Goal: Task Accomplishment & Management: Manage account settings

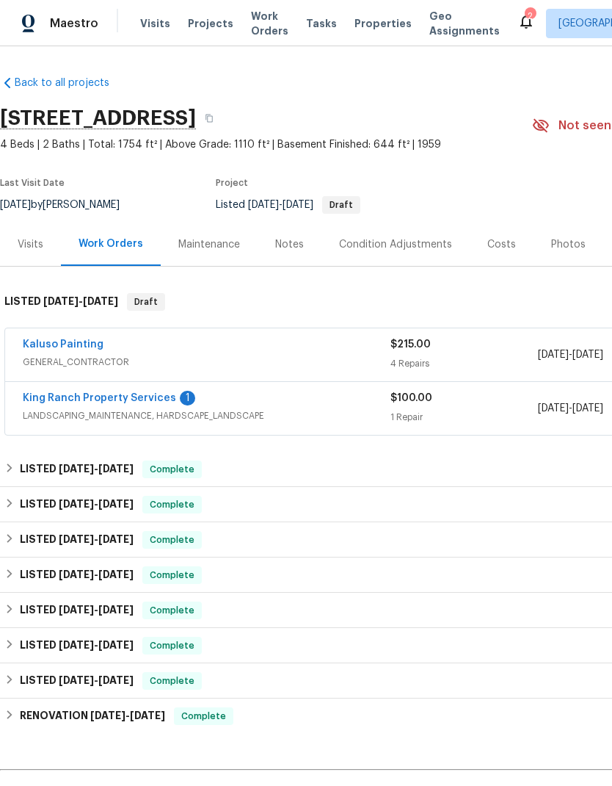
click at [126, 397] on link "King Ranch Property Services" at bounding box center [99, 398] width 153 height 10
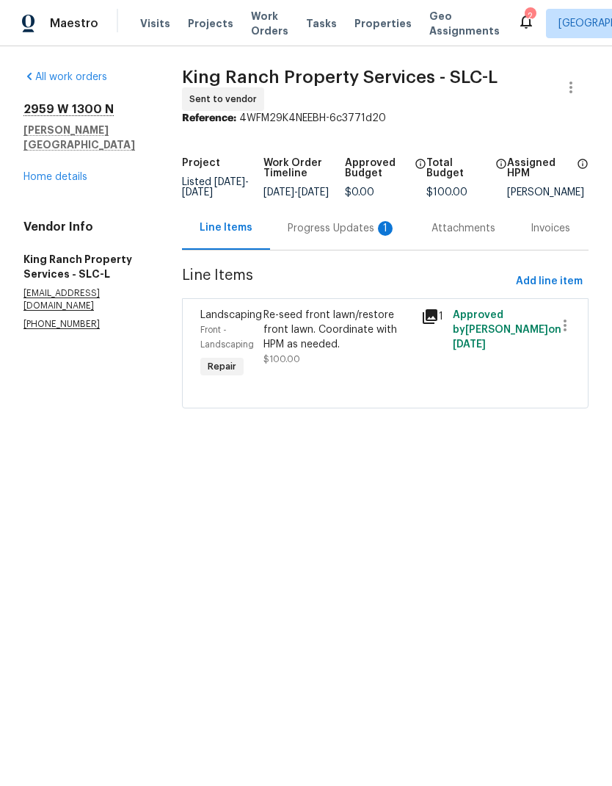
click at [336, 236] on div "Progress Updates 1" at bounding box center [342, 228] width 109 height 15
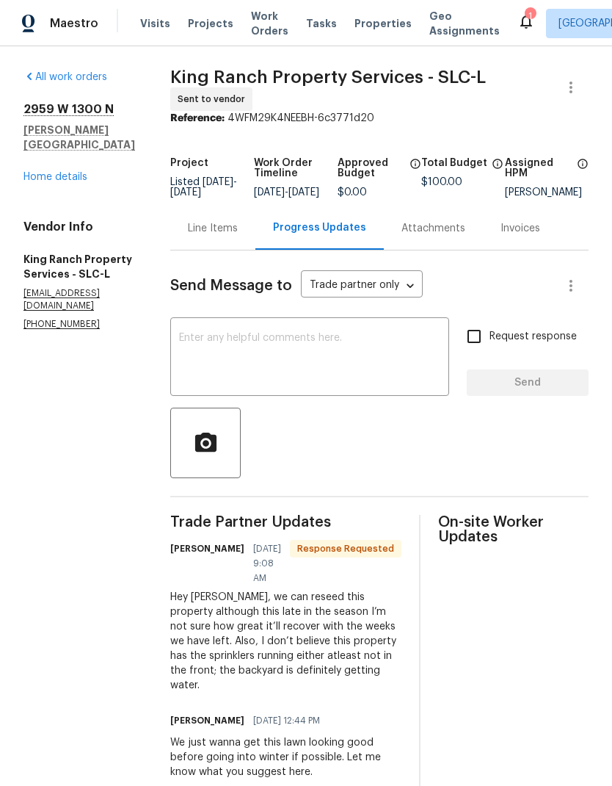
scroll to position [48, 0]
click at [338, 333] on textarea at bounding box center [309, 358] width 261 height 51
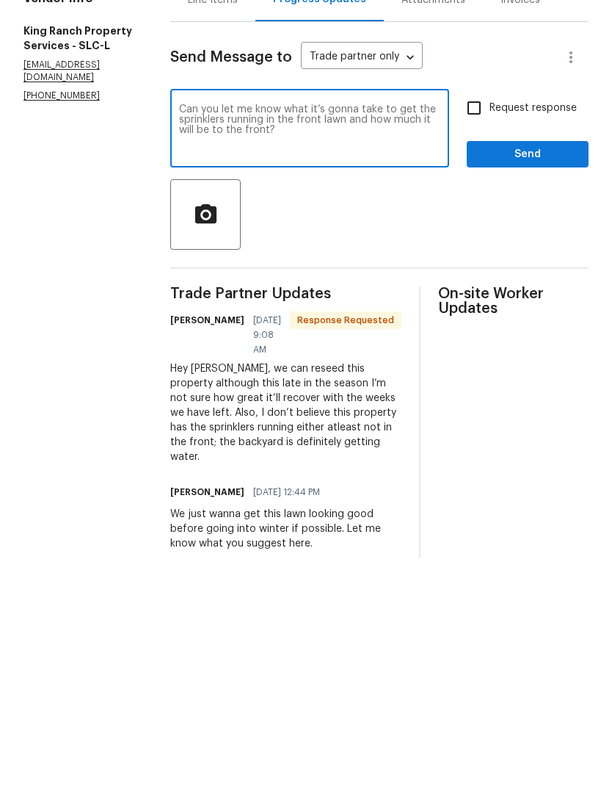
click at [226, 333] on textarea "Can you let me know what it’s gonna take to get the sprinklers running in the f…" at bounding box center [309, 358] width 261 height 51
click at [225, 333] on textarea "Can you let me know what it’s gonna take to get the sprinklers running in the f…" at bounding box center [309, 358] width 261 height 51
click at [217, 333] on textarea "Can you let me know what it’s gonna take to get the sprinklers running in the f…" at bounding box center [309, 358] width 261 height 51
click at [227, 333] on textarea "Can you let me know what it’s gonna take to get the sprinklers running in the f…" at bounding box center [309, 358] width 261 height 51
click at [264, 333] on textarea "Can you let me know what it’s gonna take to get the sprinklers running in the f…" at bounding box center [309, 358] width 261 height 51
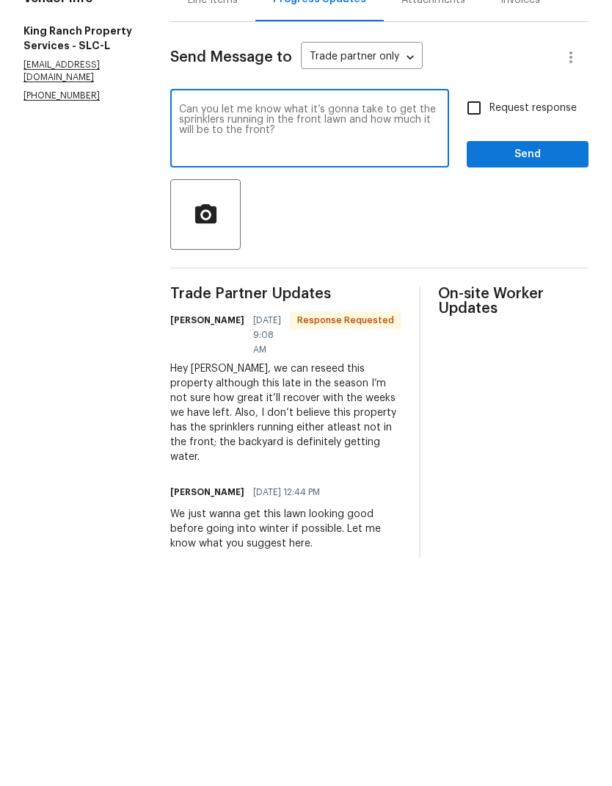
click at [313, 333] on textarea "Can you let me know what it’s gonna take to get the sprinklers running in the f…" at bounding box center [309, 358] width 261 height 51
click at [327, 333] on textarea "Can you let me know what it’s gonna take to get the sprinklers running in the f…" at bounding box center [309, 358] width 261 height 51
click at [220, 333] on textarea "Can you let me know what it’s gonna take to get the sprinklers running in the f…" at bounding box center [309, 358] width 261 height 51
click at [228, 333] on textarea "Can you let me know what it’s gonna take to get the sprinklers running in the f…" at bounding box center [309, 358] width 261 height 51
click at [231, 333] on textarea "Can you let me know what it’s gonna take to get the sprinklers running in the f…" at bounding box center [309, 358] width 261 height 51
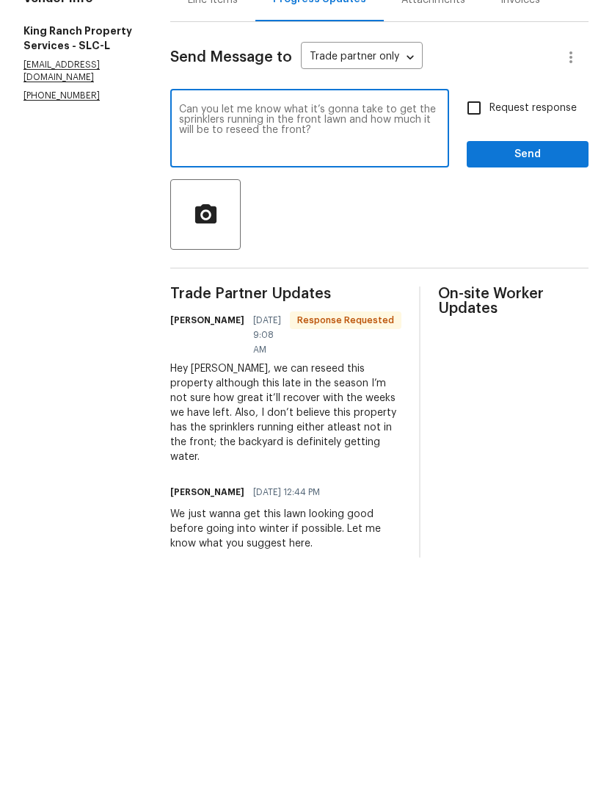
click at [380, 333] on textarea "Can you let me know what it’s gonna take to get the sprinklers running in the f…" at bounding box center [309, 358] width 261 height 51
click at [381, 333] on textarea "Can you let me know what it’s gonna take to get the sprinklers running in the f…" at bounding box center [309, 358] width 261 height 51
click at [297, 333] on textarea "Can you let me know what it’s gonna take to get the sprinklers running in the f…" at bounding box center [309, 358] width 261 height 51
click at [299, 333] on textarea "Can you let me know what it’s gonna take to get the sprinklers running in the f…" at bounding box center [309, 358] width 261 height 51
click at [396, 333] on textarea "Can you let me know what it’s gonna take to get the sprinklers running in the f…" at bounding box center [309, 358] width 261 height 51
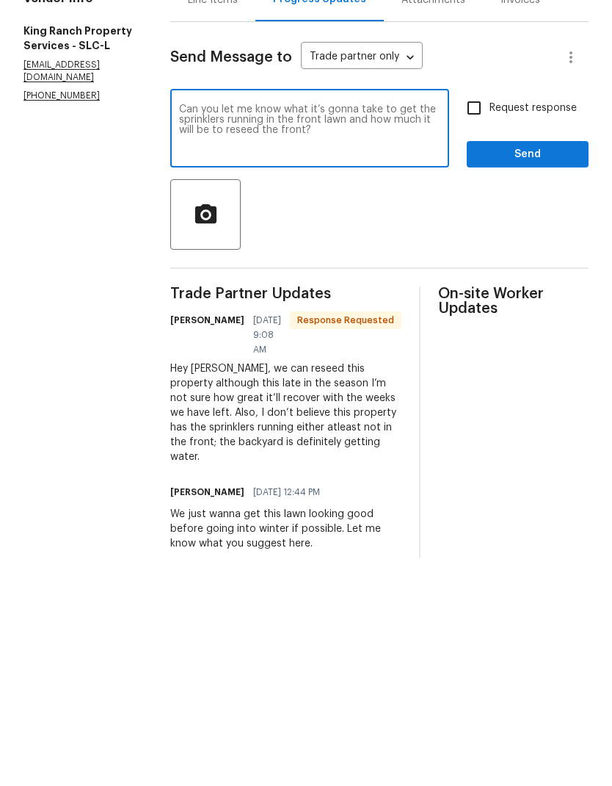
type textarea "Can you let me know what it’s gonna take to get the sprinklers running in the f…"
click at [479, 321] on input "Request response" at bounding box center [474, 336] width 31 height 31
checkbox input "true"
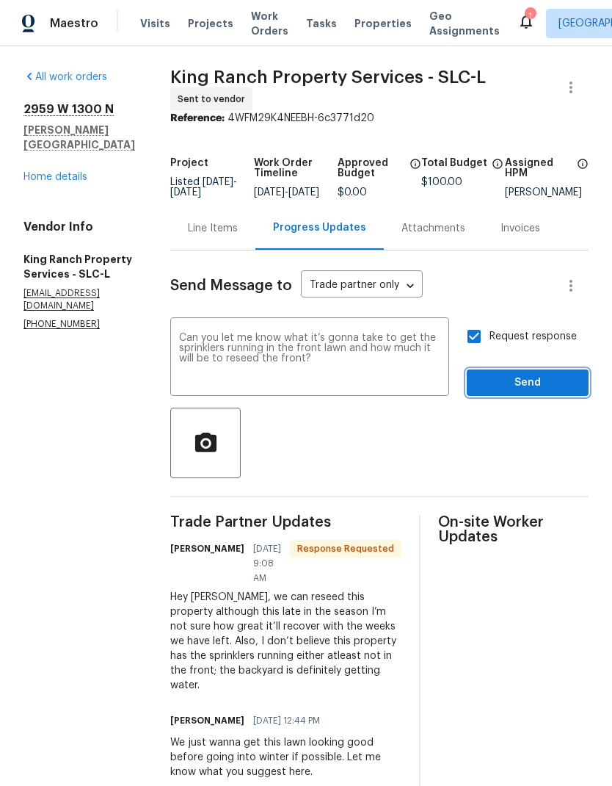
click at [543, 374] on span "Send" at bounding box center [528, 383] width 98 height 18
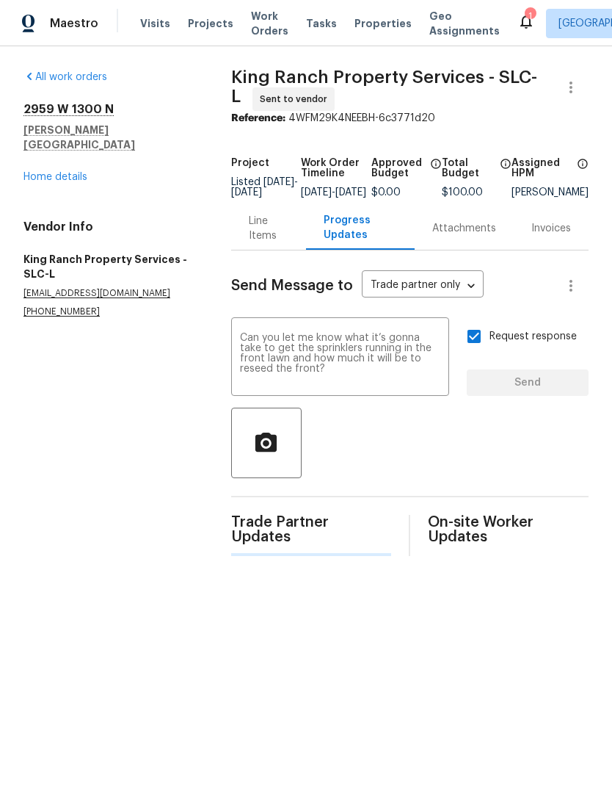
scroll to position [0, 0]
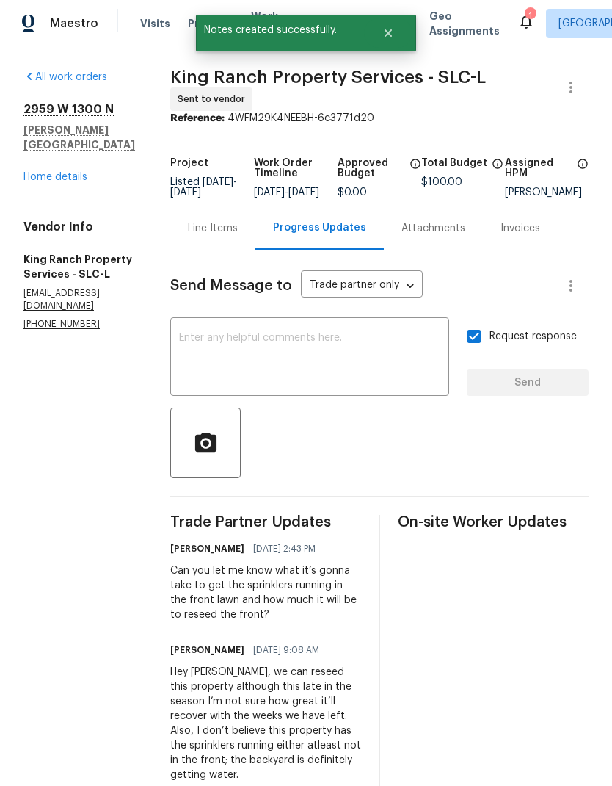
click at [79, 172] on link "Home details" at bounding box center [55, 177] width 64 height 10
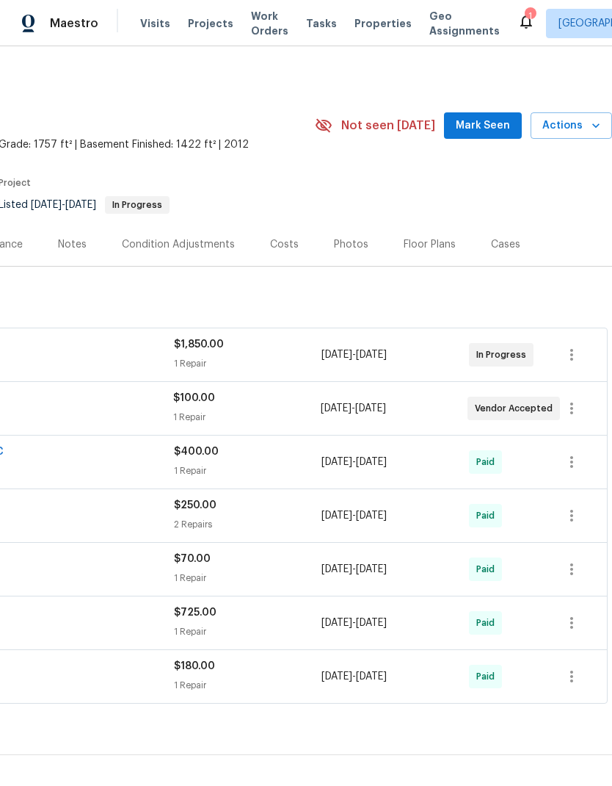
scroll to position [0, 217]
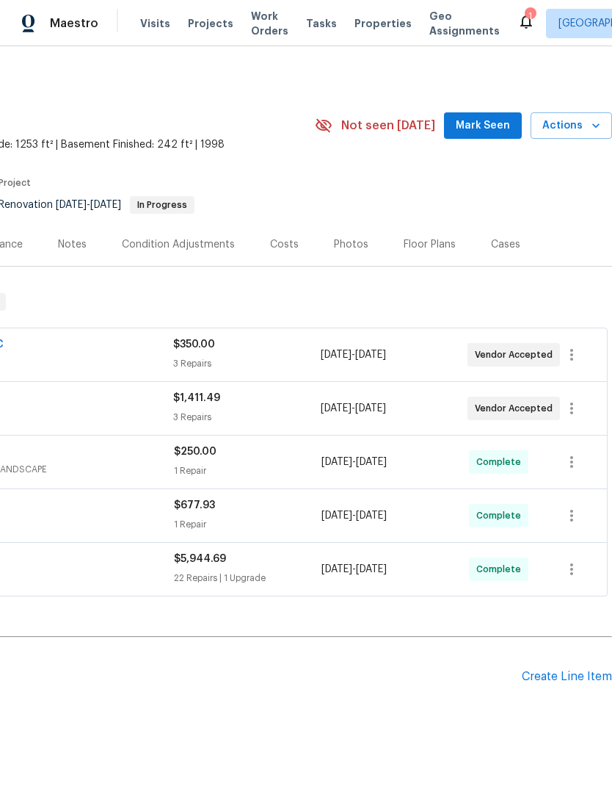
scroll to position [0, 217]
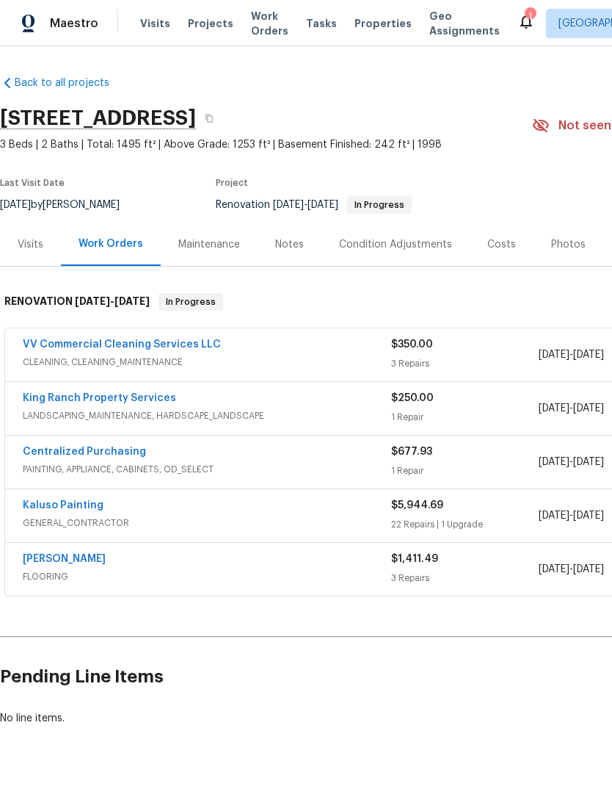
click at [202, 347] on link "VV Commercial Cleaning Services LLC" at bounding box center [122, 344] width 198 height 10
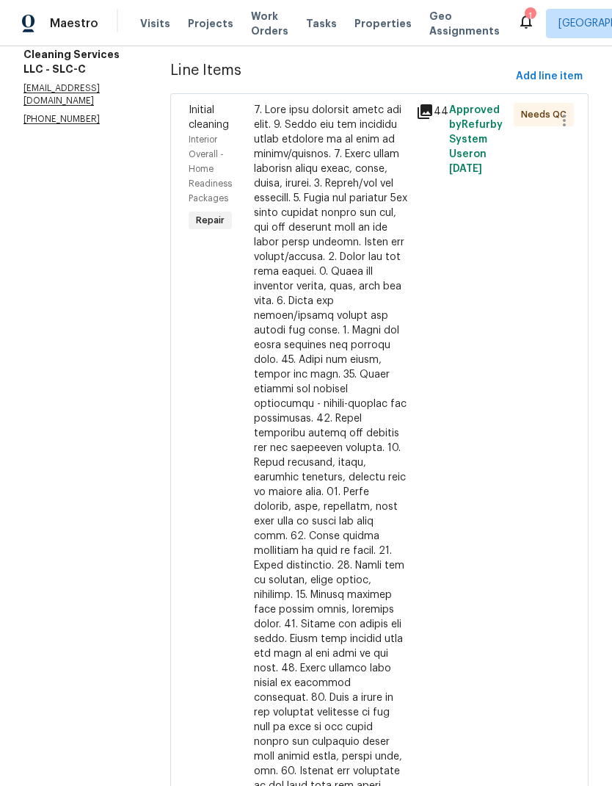
scroll to position [208, 0]
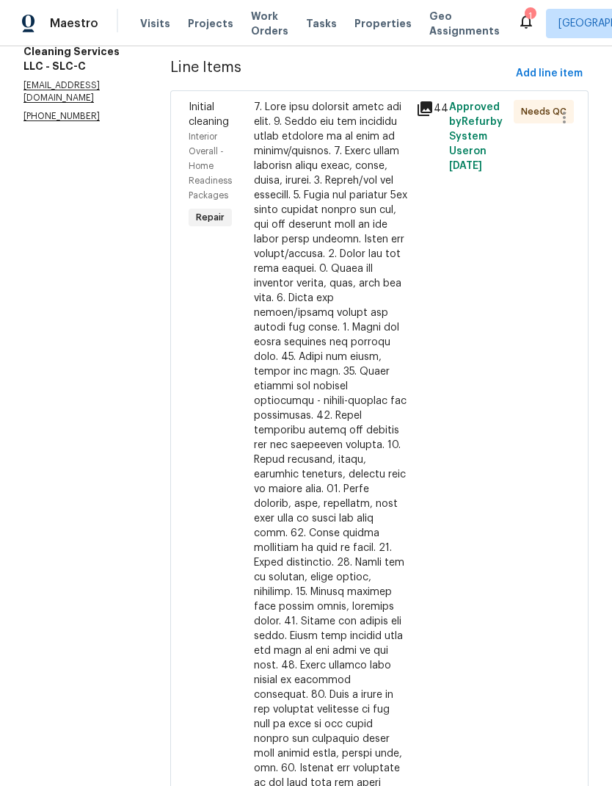
click at [374, 341] on div at bounding box center [331, 452] width 154 height 705
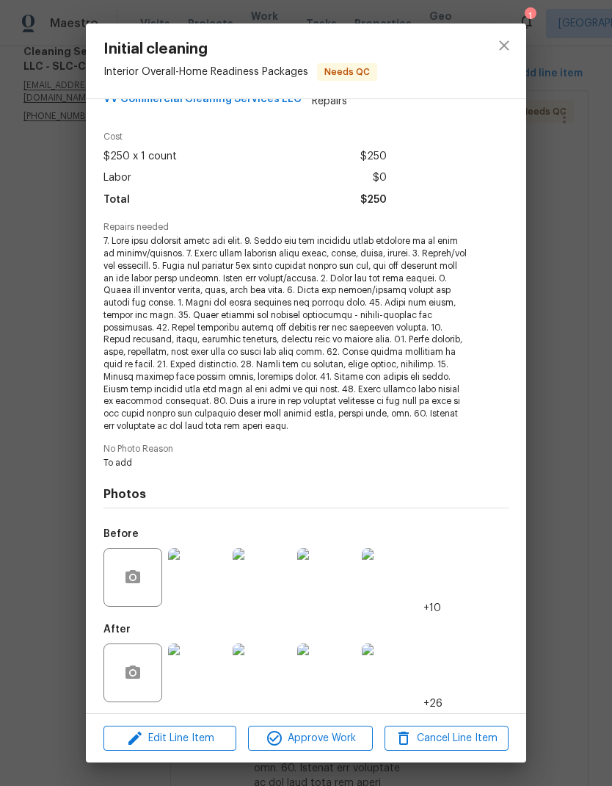
scroll to position [35, 0]
click at [211, 667] on img at bounding box center [197, 673] width 59 height 59
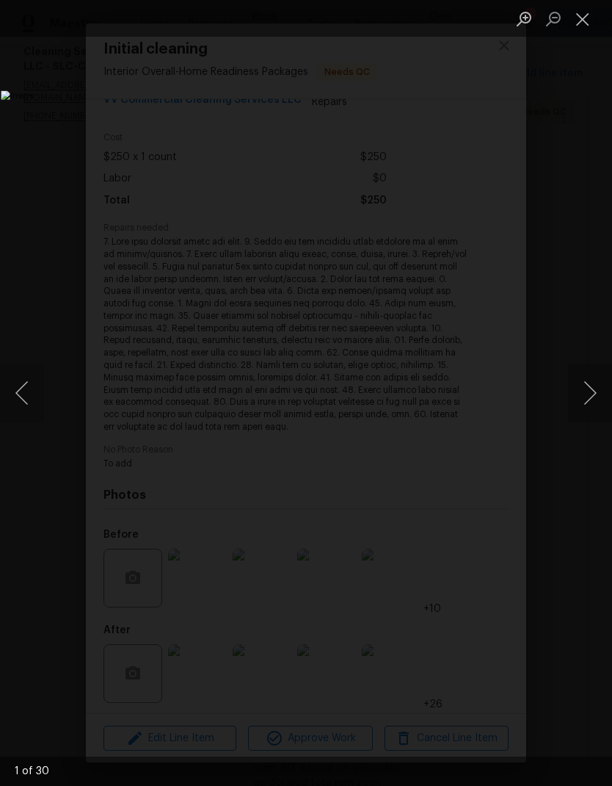
click at [589, 388] on button "Next image" at bounding box center [590, 392] width 44 height 59
click at [584, 402] on button "Next image" at bounding box center [590, 392] width 44 height 59
click at [588, 401] on button "Next image" at bounding box center [590, 392] width 44 height 59
click at [587, 398] on button "Next image" at bounding box center [590, 392] width 44 height 59
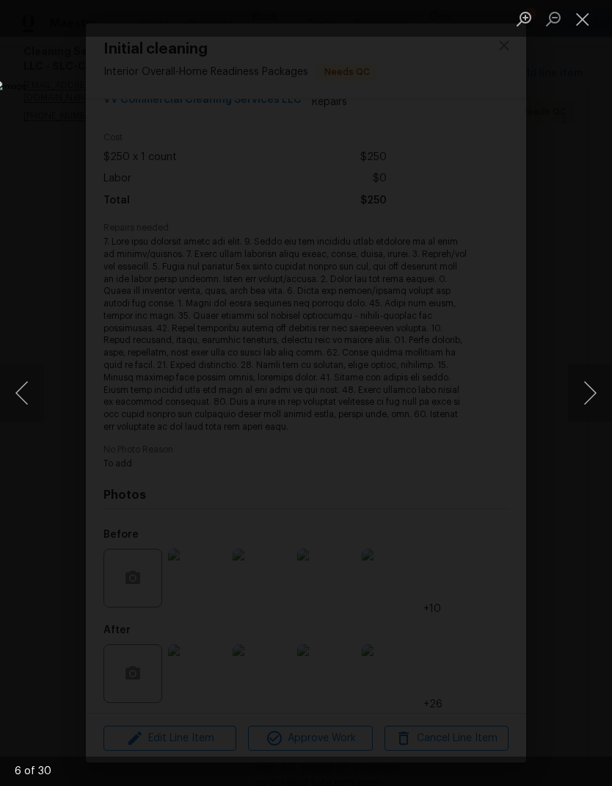
click at [595, 387] on button "Next image" at bounding box center [590, 392] width 44 height 59
click at [585, 391] on button "Next image" at bounding box center [590, 392] width 44 height 59
click at [592, 396] on button "Next image" at bounding box center [590, 392] width 44 height 59
click at [580, 396] on button "Next image" at bounding box center [590, 392] width 44 height 59
click at [580, 399] on button "Next image" at bounding box center [590, 392] width 44 height 59
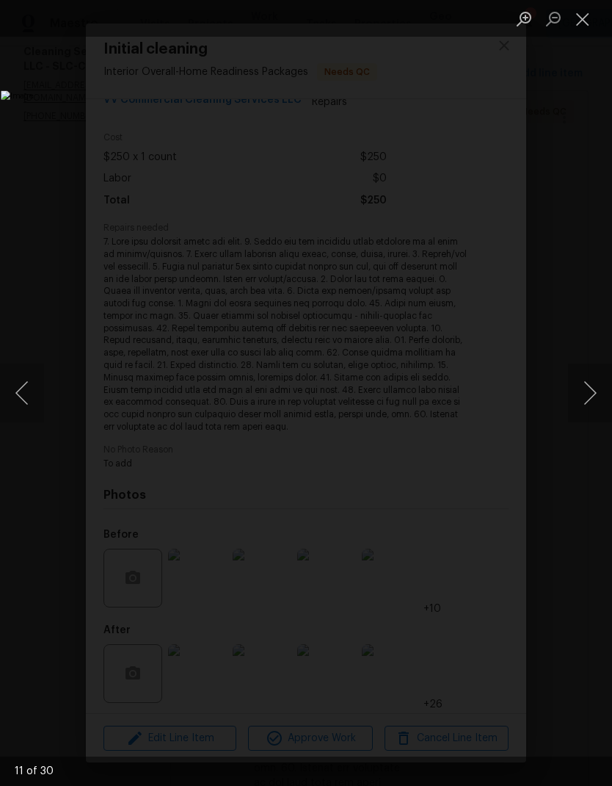
click at [589, 398] on button "Next image" at bounding box center [590, 392] width 44 height 59
click at [587, 399] on button "Next image" at bounding box center [590, 392] width 44 height 59
click at [595, 393] on button "Next image" at bounding box center [590, 392] width 44 height 59
click at [584, 406] on button "Next image" at bounding box center [590, 392] width 44 height 59
click at [583, 405] on button "Next image" at bounding box center [590, 392] width 44 height 59
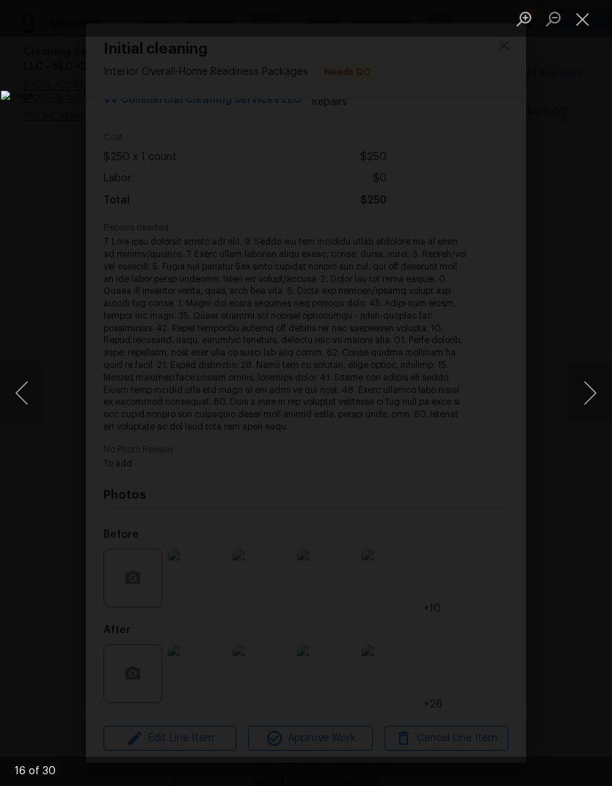
click at [590, 404] on button "Next image" at bounding box center [590, 392] width 44 height 59
click at [590, 401] on button "Next image" at bounding box center [590, 392] width 44 height 59
click at [584, 391] on button "Next image" at bounding box center [590, 392] width 44 height 59
click at [582, 392] on button "Next image" at bounding box center [590, 392] width 44 height 59
click at [592, 396] on button "Next image" at bounding box center [590, 392] width 44 height 59
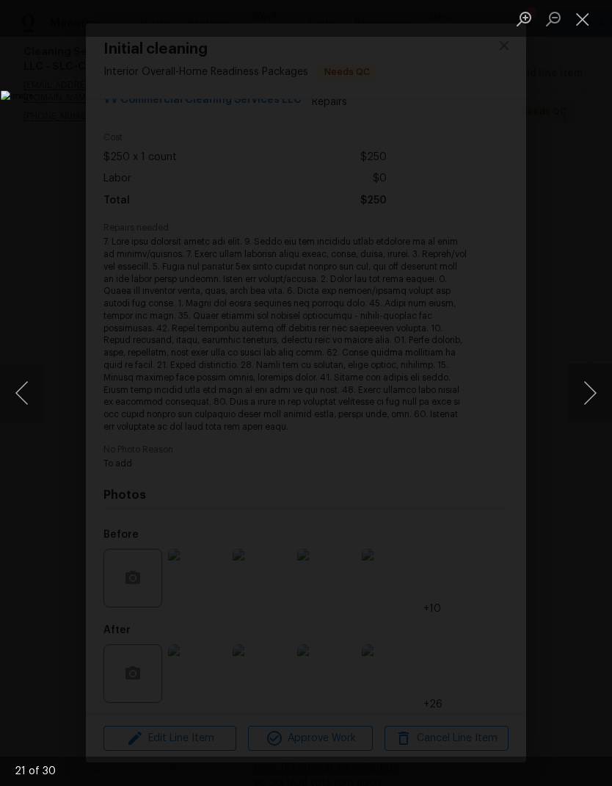
click at [590, 393] on button "Next image" at bounding box center [590, 392] width 44 height 59
click at [592, 395] on button "Next image" at bounding box center [590, 392] width 44 height 59
click at [40, 401] on button "Previous image" at bounding box center [22, 392] width 44 height 59
click at [592, 388] on button "Next image" at bounding box center [590, 392] width 44 height 59
click at [585, 385] on button "Next image" at bounding box center [590, 392] width 44 height 59
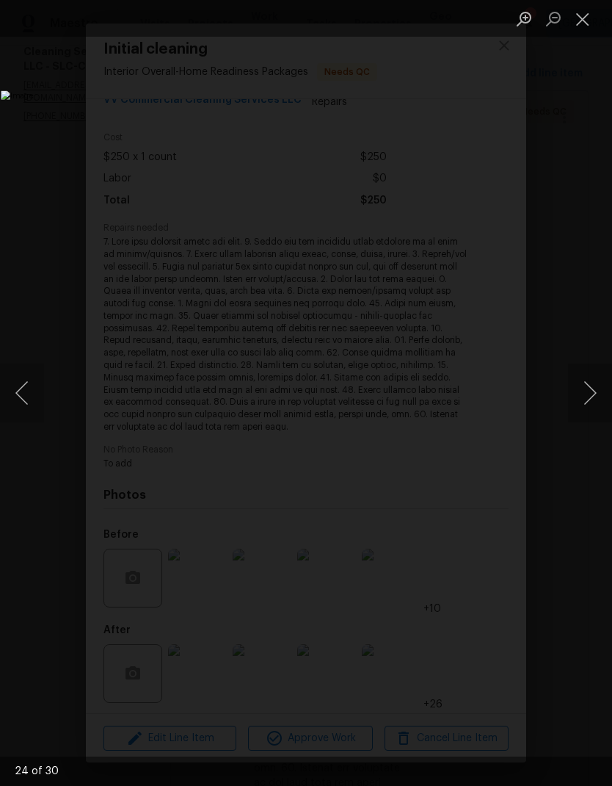
click at [590, 384] on button "Next image" at bounding box center [590, 392] width 44 height 59
click at [587, 385] on button "Next image" at bounding box center [590, 392] width 44 height 59
click at [596, 384] on button "Next image" at bounding box center [590, 392] width 44 height 59
click at [21, 394] on button "Previous image" at bounding box center [22, 392] width 44 height 59
click at [596, 396] on button "Next image" at bounding box center [590, 392] width 44 height 59
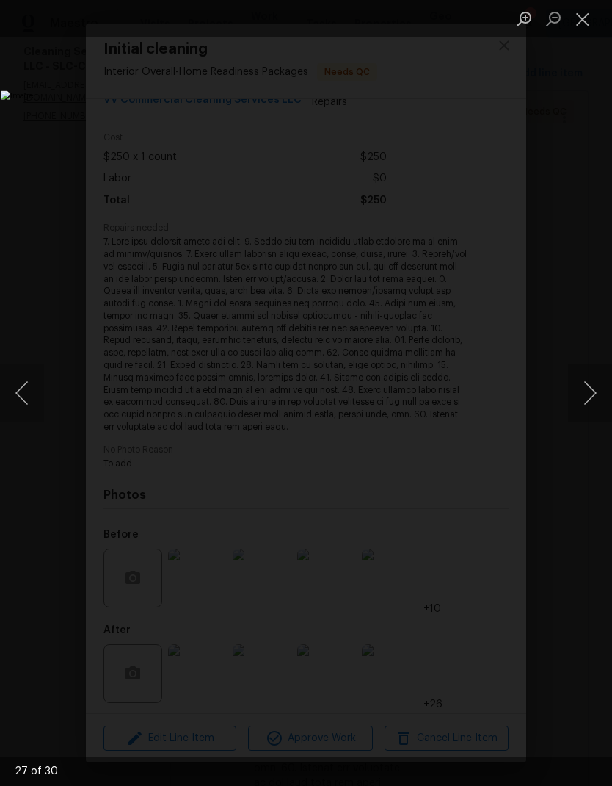
click at [584, 399] on button "Next image" at bounding box center [590, 392] width 44 height 59
click at [587, 397] on button "Next image" at bounding box center [590, 392] width 44 height 59
click at [582, 402] on button "Next image" at bounding box center [590, 392] width 44 height 59
click at [586, 396] on button "Next image" at bounding box center [590, 392] width 44 height 59
click at [587, 402] on button "Next image" at bounding box center [590, 392] width 44 height 59
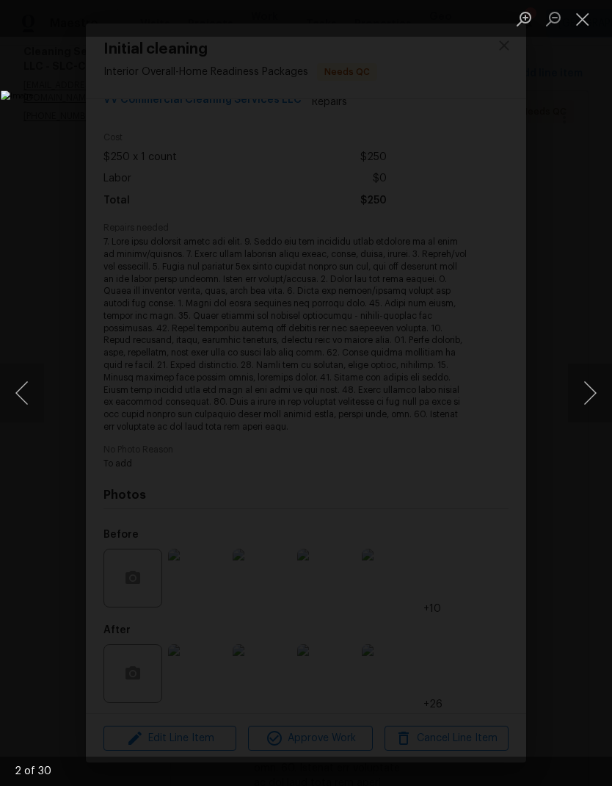
click at [588, 403] on button "Next image" at bounding box center [590, 392] width 44 height 59
click at [592, 394] on button "Next image" at bounding box center [590, 392] width 44 height 59
click at [597, 394] on button "Next image" at bounding box center [590, 392] width 44 height 59
click at [576, 27] on button "Close lightbox" at bounding box center [582, 19] width 29 height 26
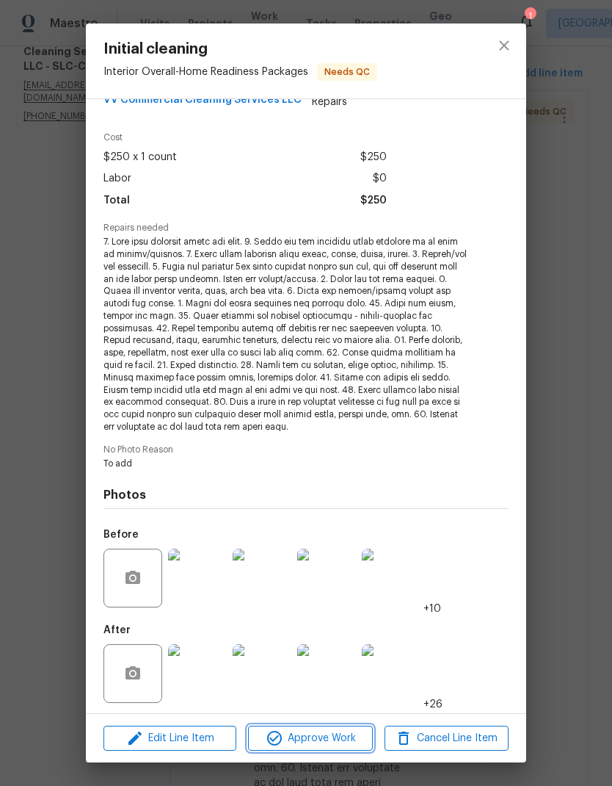
click at [320, 736] on span "Approve Work" at bounding box center [310, 738] width 115 height 18
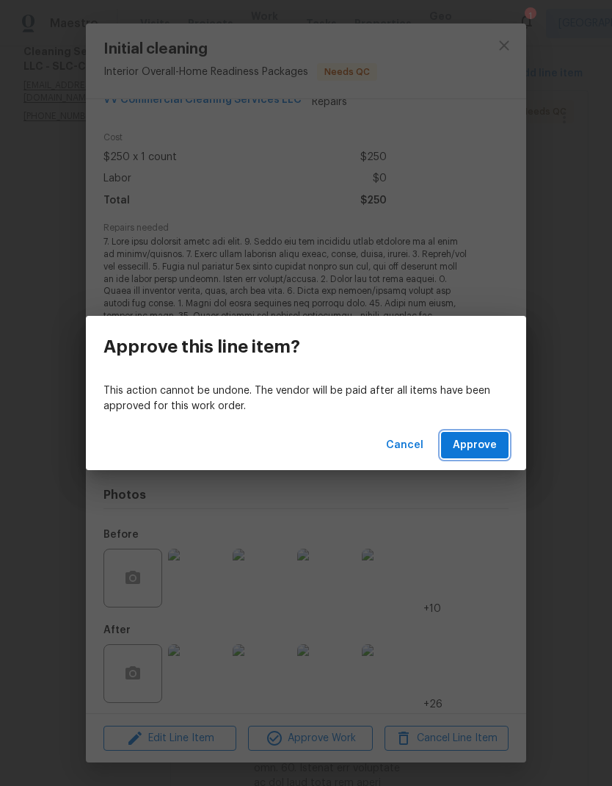
click at [487, 432] on button "Approve" at bounding box center [475, 445] width 68 height 27
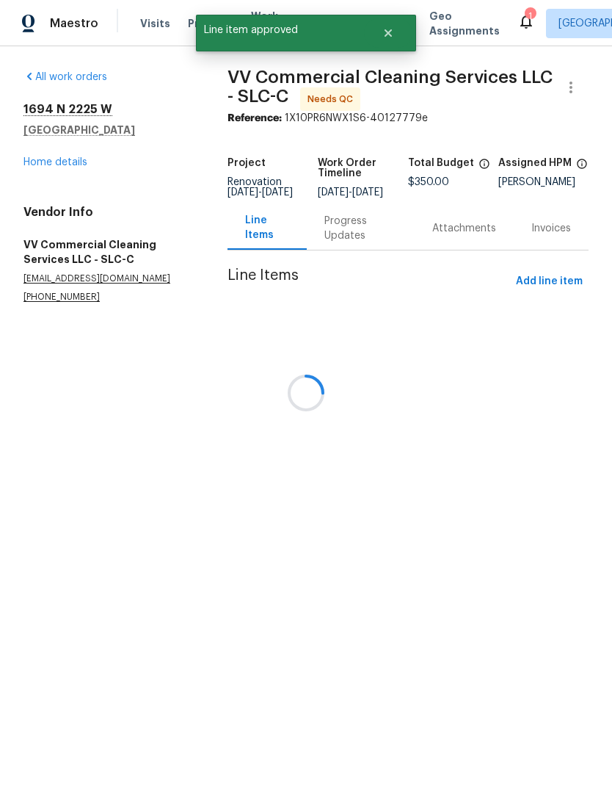
scroll to position [0, 0]
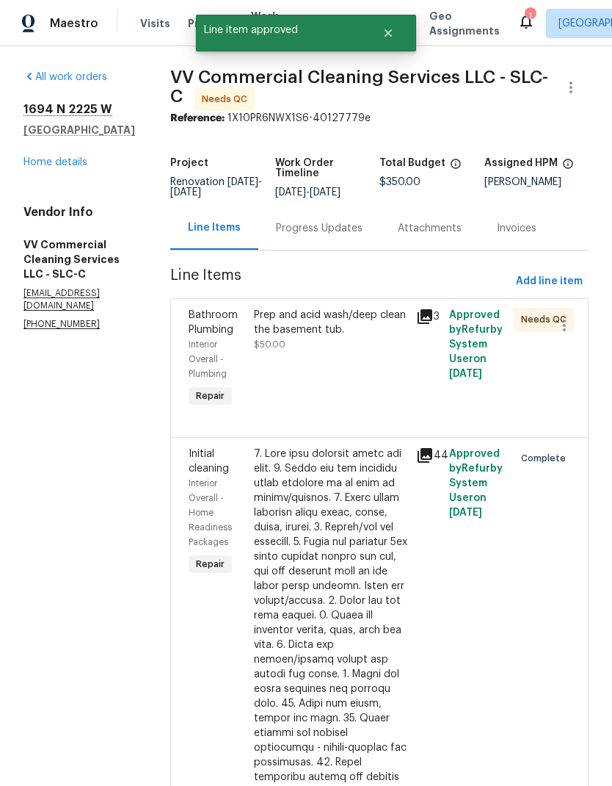
click at [370, 352] on div "Prep and acid wash/deep clean the basement tub. $50.00" at bounding box center [331, 330] width 154 height 44
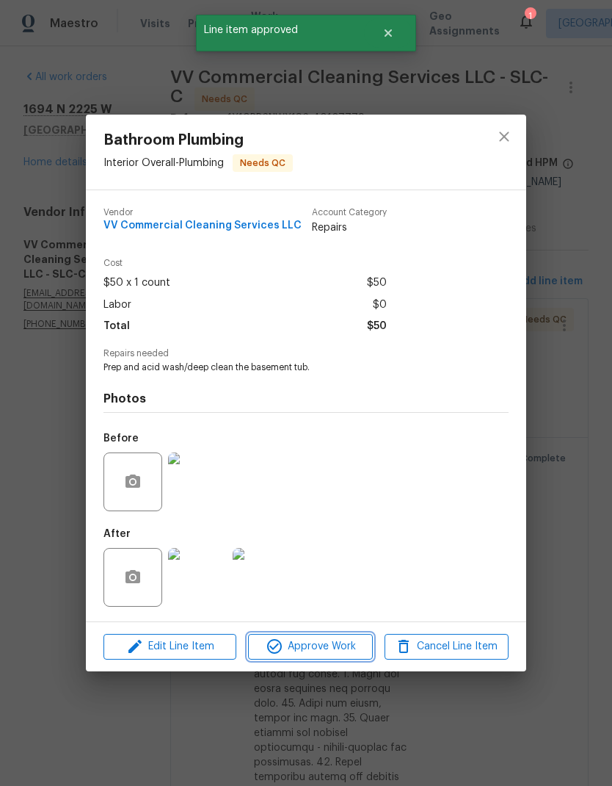
click at [341, 648] on span "Approve Work" at bounding box center [310, 646] width 115 height 18
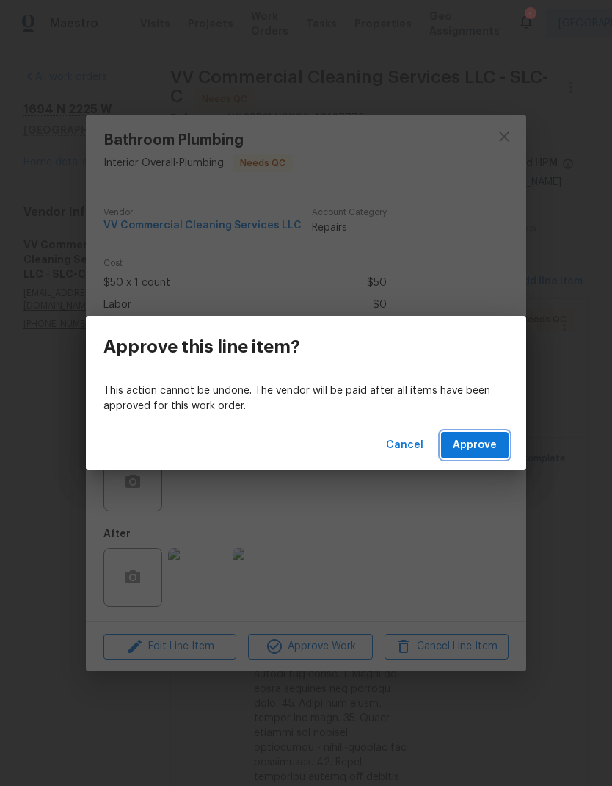
click at [482, 446] on span "Approve" at bounding box center [475, 445] width 44 height 18
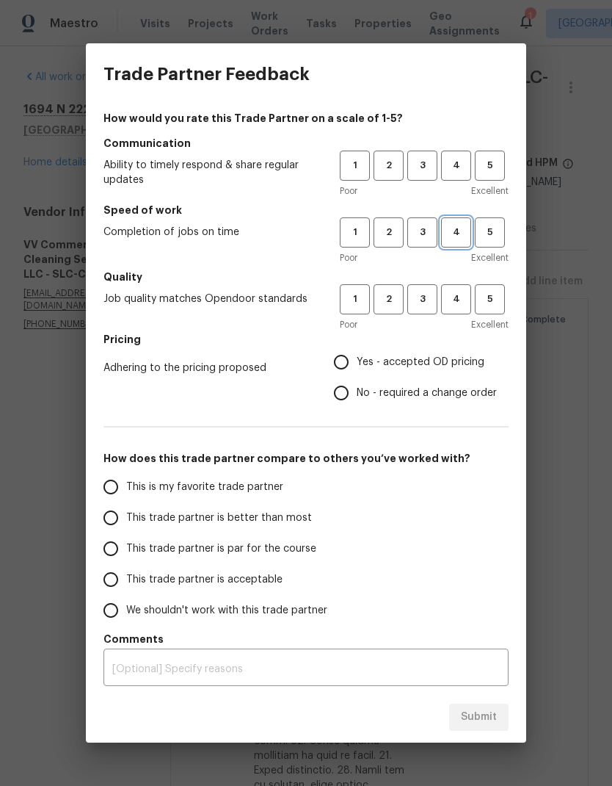
click at [454, 238] on span "4" at bounding box center [456, 232] width 27 height 17
click at [457, 174] on button "4" at bounding box center [456, 165] width 30 height 30
click at [455, 297] on span "4" at bounding box center [456, 299] width 27 height 17
click at [349, 366] on input "Yes - accepted OD pricing" at bounding box center [341, 362] width 31 height 31
radio input "true"
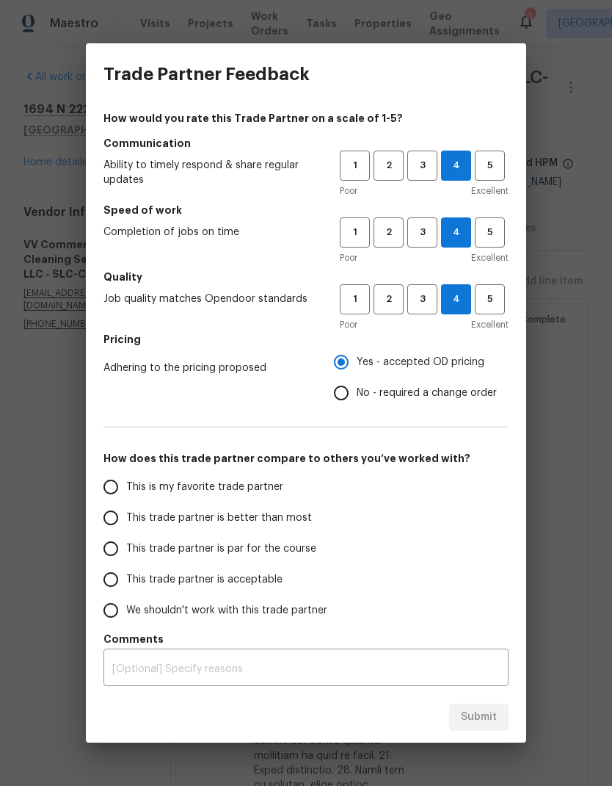
click at [115, 521] on input "This trade partner is better than most" at bounding box center [110, 517] width 31 height 31
click at [475, 720] on span "Submit" at bounding box center [479, 717] width 36 height 18
radio input "true"
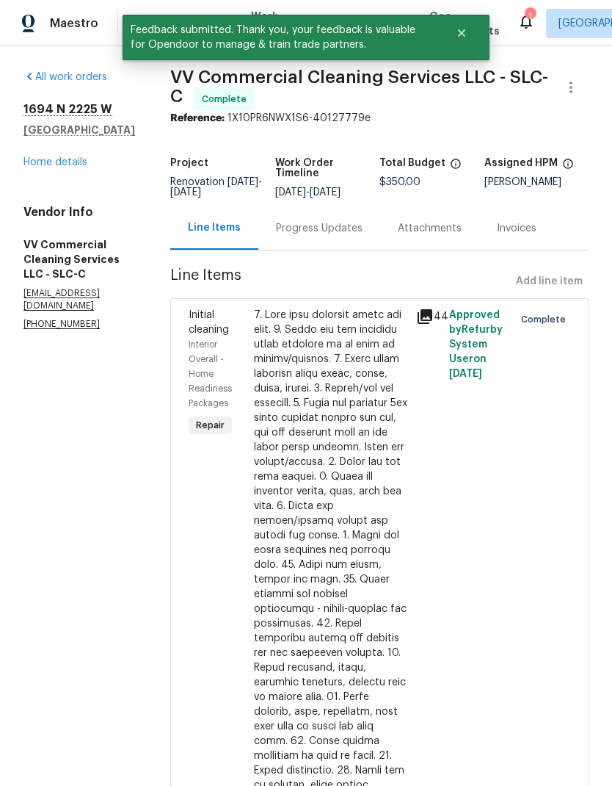
click at [73, 165] on link "Home details" at bounding box center [55, 162] width 64 height 10
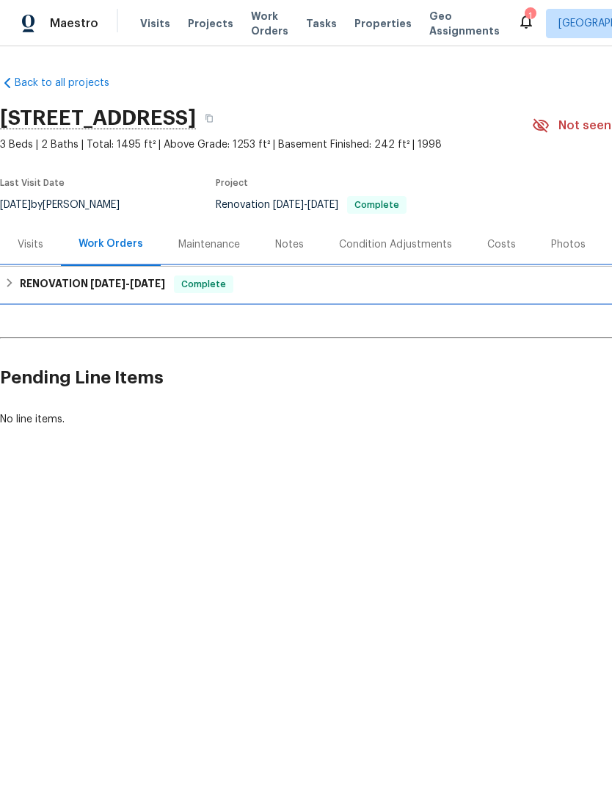
click at [33, 286] on h6 "RENOVATION 9/8/25 - 9/16/25" at bounding box center [92, 284] width 145 height 18
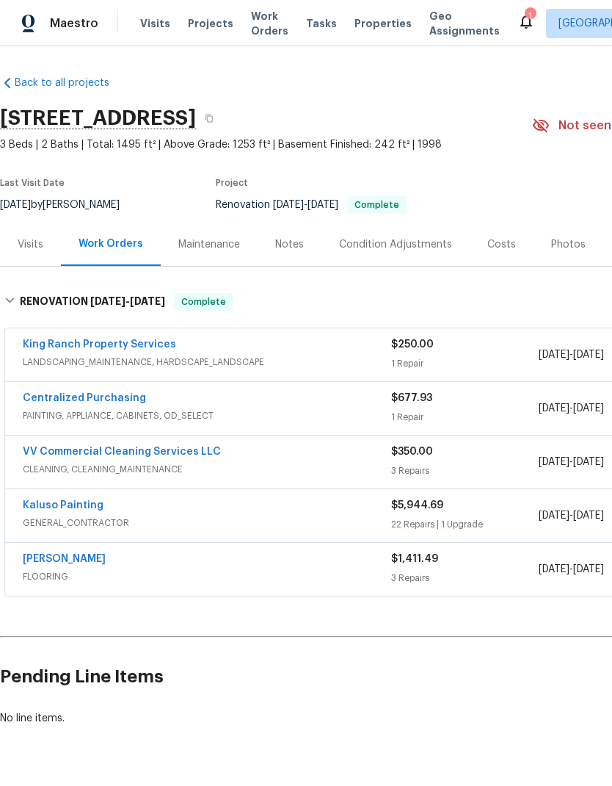
click at [80, 507] on link "Kaluso Painting" at bounding box center [63, 505] width 81 height 10
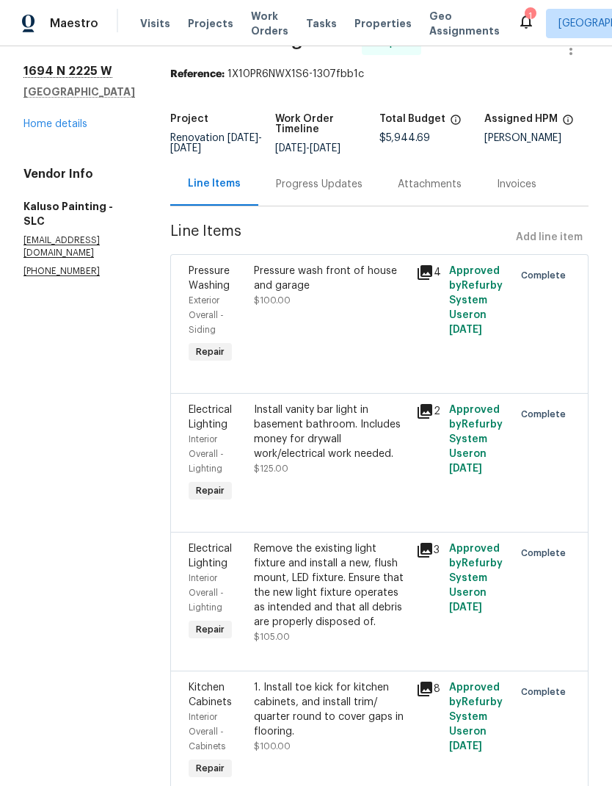
scroll to position [43, 0]
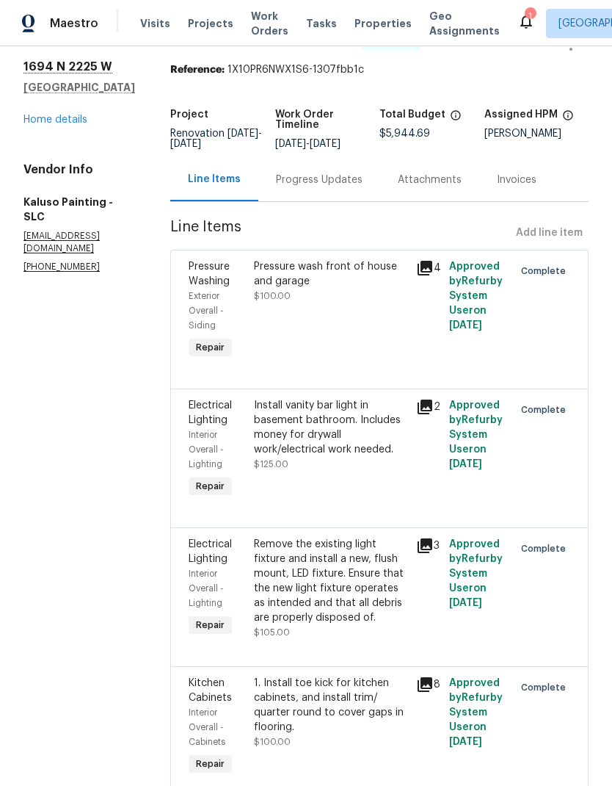
click at [363, 319] on div "Pressure wash front of house and garage $100.00" at bounding box center [331, 311] width 163 height 112
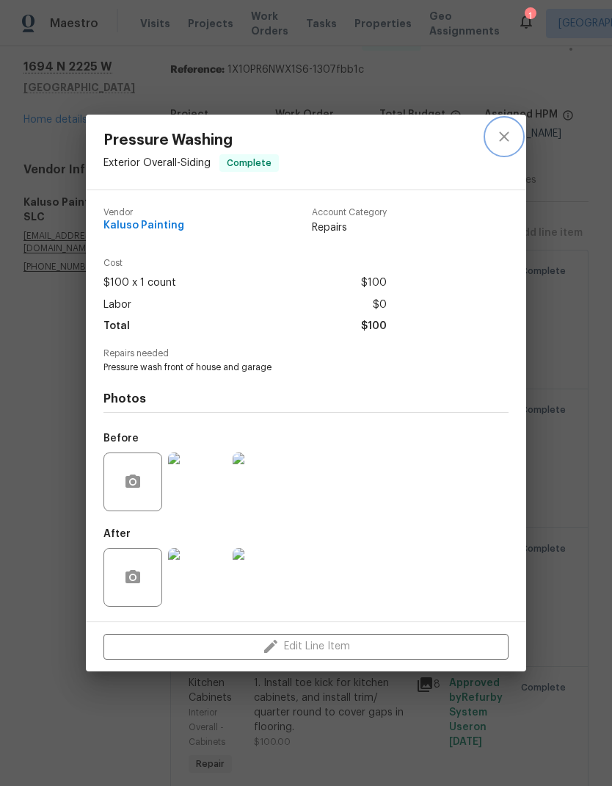
click at [507, 139] on icon "close" at bounding box center [505, 137] width 18 height 18
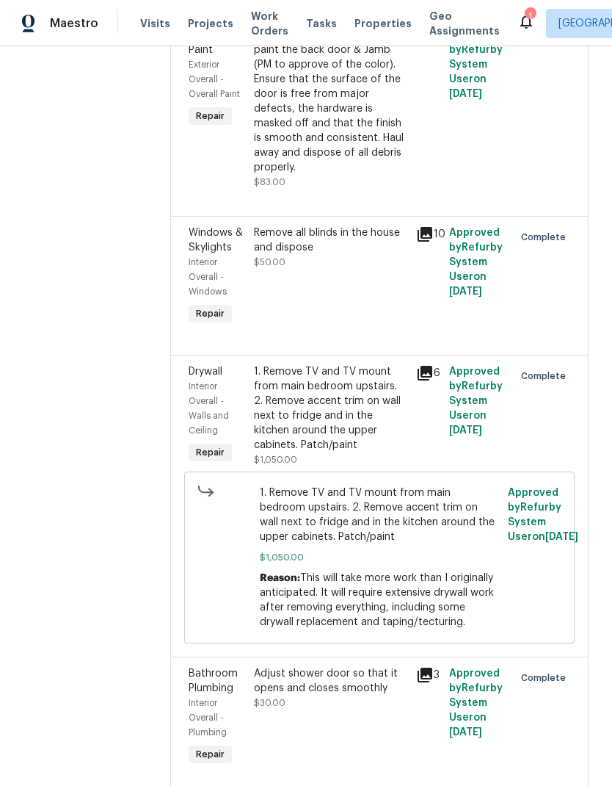
scroll to position [1012, 0]
click at [337, 128] on div "**back door** Prep, mask and paint the back door & Jamb (PM to approve of the c…" at bounding box center [331, 100] width 154 height 147
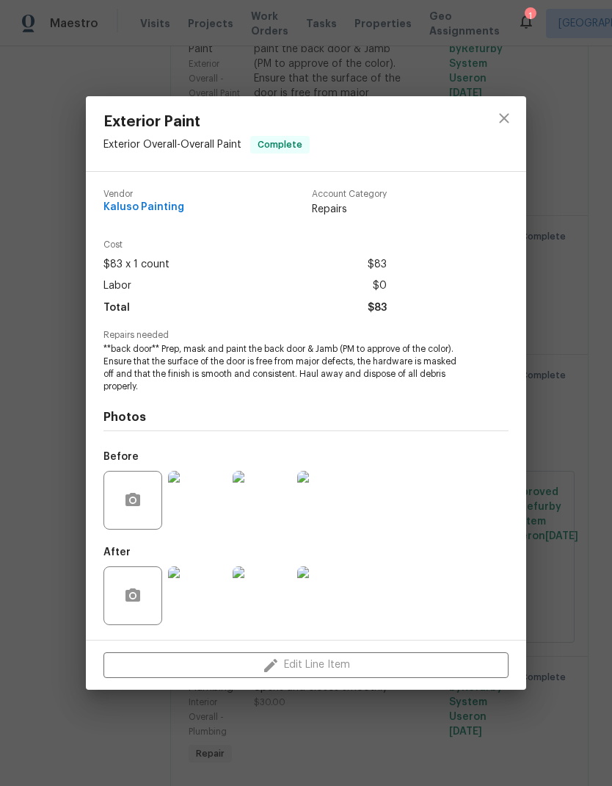
click at [212, 589] on img at bounding box center [197, 595] width 59 height 59
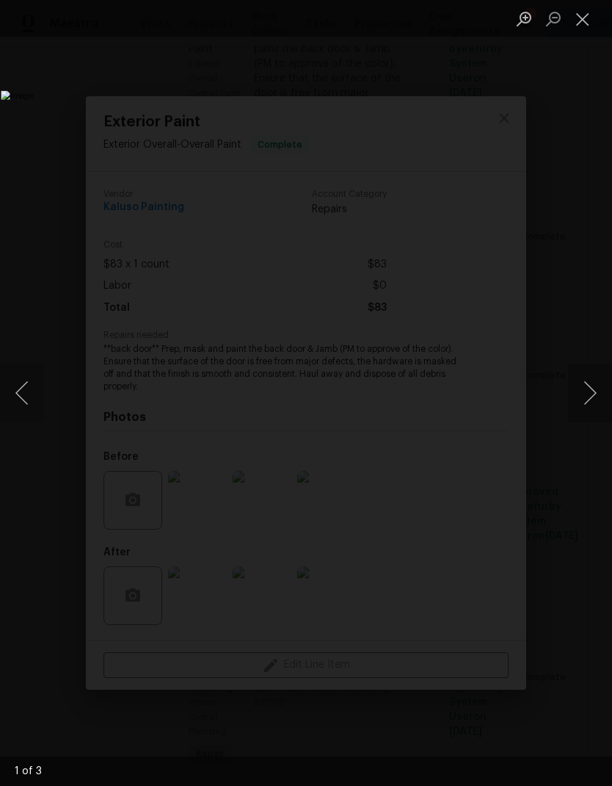
click at [583, 386] on button "Next image" at bounding box center [590, 392] width 44 height 59
click at [576, 378] on button "Next image" at bounding box center [590, 392] width 44 height 59
click at [582, 29] on button "Close lightbox" at bounding box center [582, 19] width 29 height 26
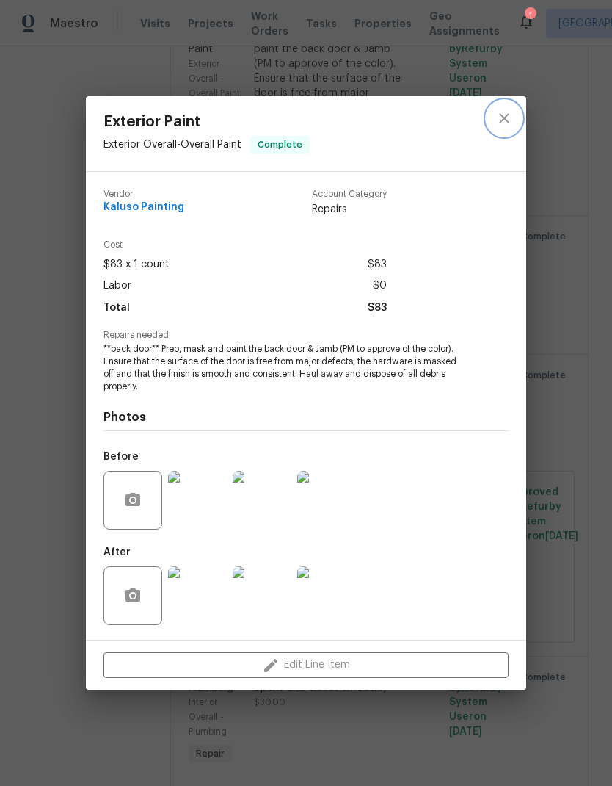
click at [507, 117] on icon "close" at bounding box center [505, 118] width 18 height 18
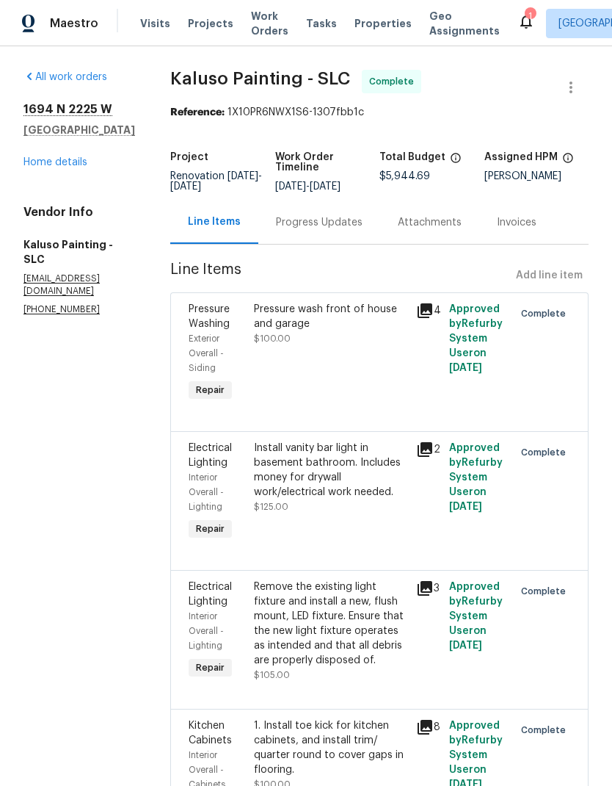
scroll to position [0, 0]
click at [72, 166] on link "Home details" at bounding box center [55, 162] width 64 height 10
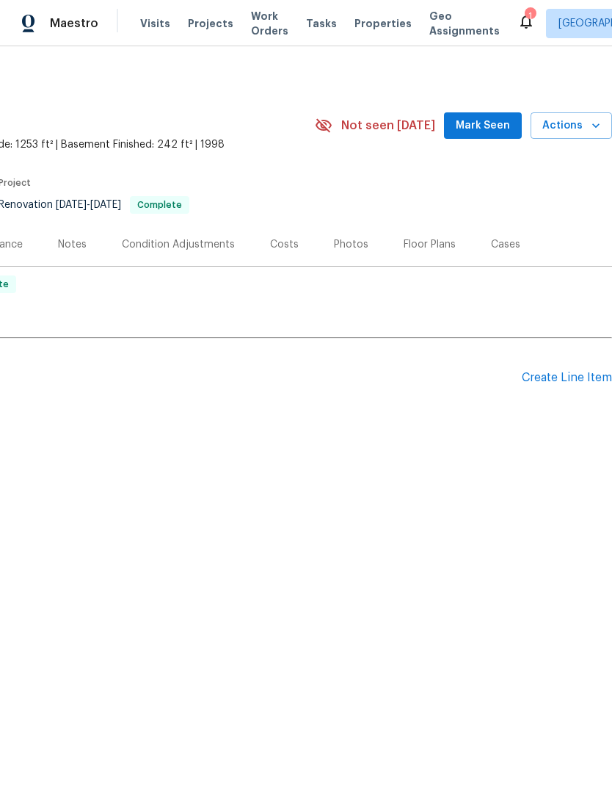
scroll to position [0, 217]
click at [498, 130] on span "Mark Seen" at bounding box center [483, 126] width 54 height 18
click at [426, 244] on div "Floor Plans" at bounding box center [430, 244] width 52 height 15
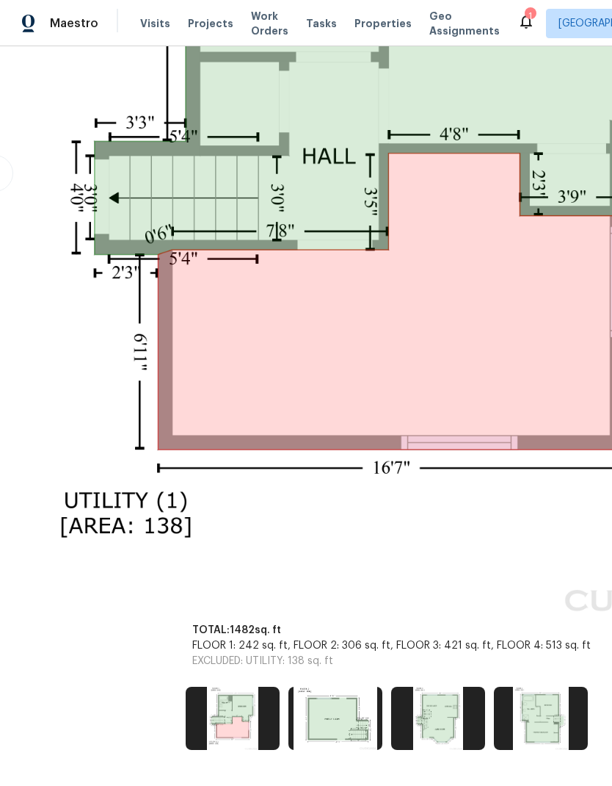
scroll to position [602, 21]
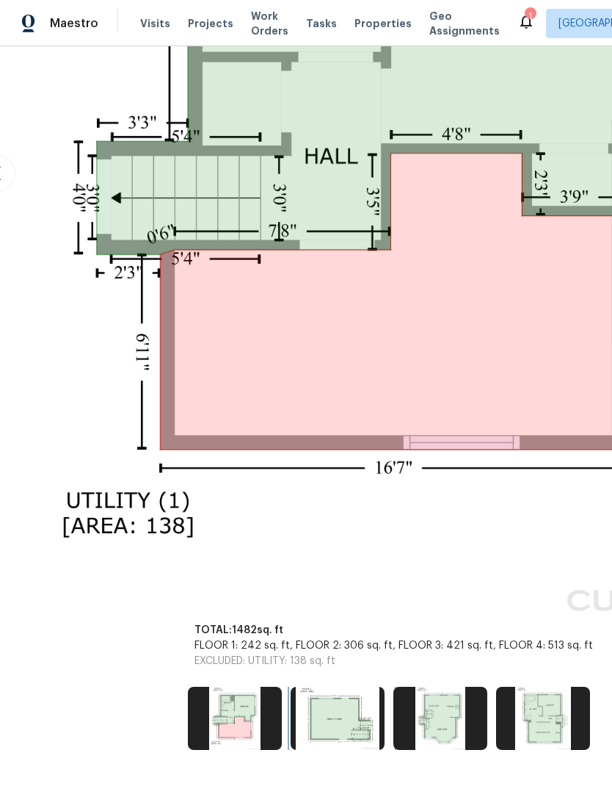
click at [343, 700] on img at bounding box center [338, 717] width 94 height 63
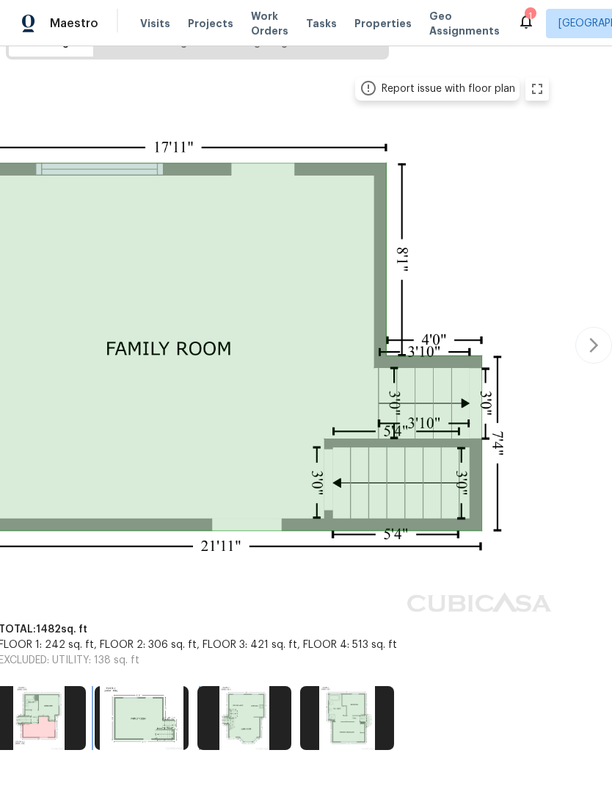
scroll to position [258, 217]
click at [251, 711] on img at bounding box center [244, 717] width 94 height 63
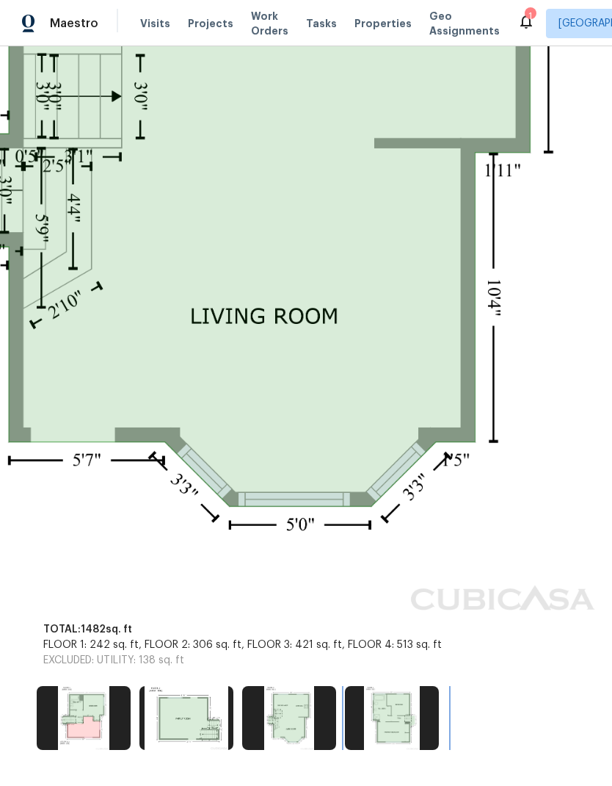
click at [402, 706] on img at bounding box center [392, 717] width 94 height 63
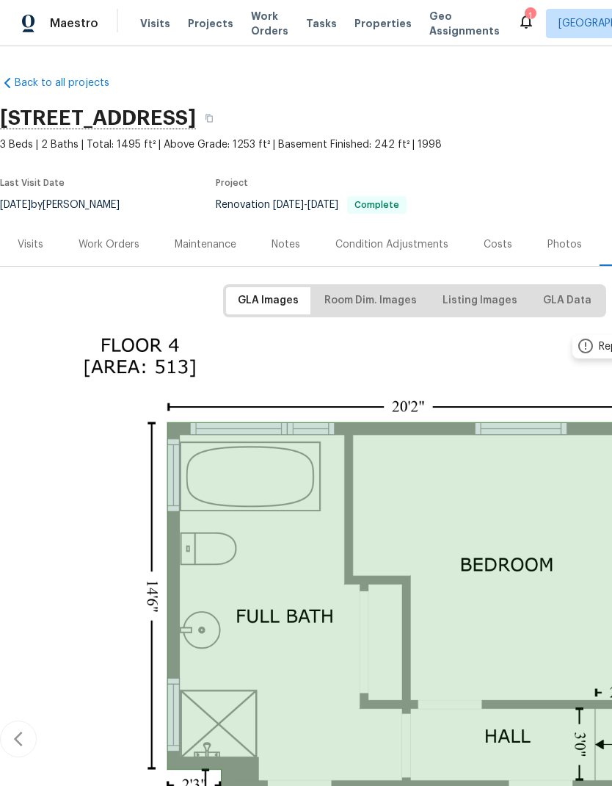
scroll to position [0, 0]
click at [115, 250] on div "Work Orders" at bounding box center [109, 244] width 61 height 15
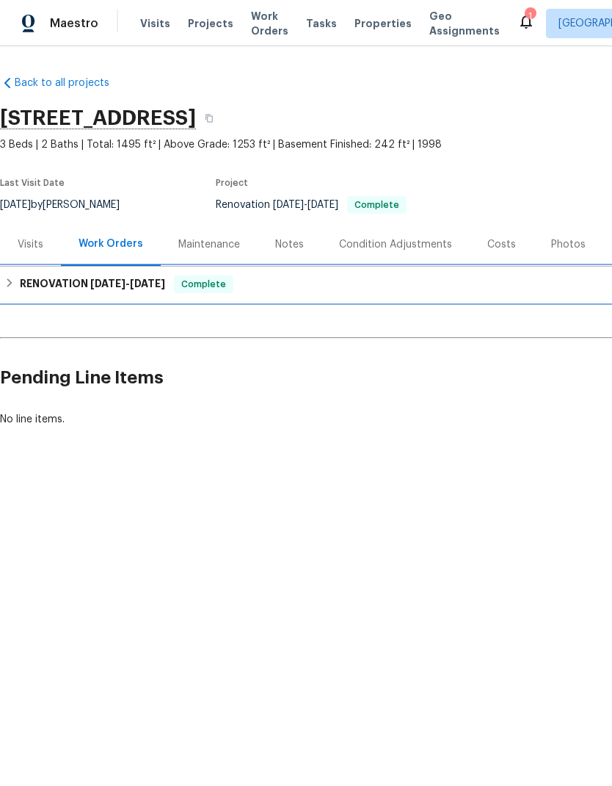
click at [23, 285] on h6 "RENOVATION 9/8/25 - 9/16/25" at bounding box center [92, 284] width 145 height 18
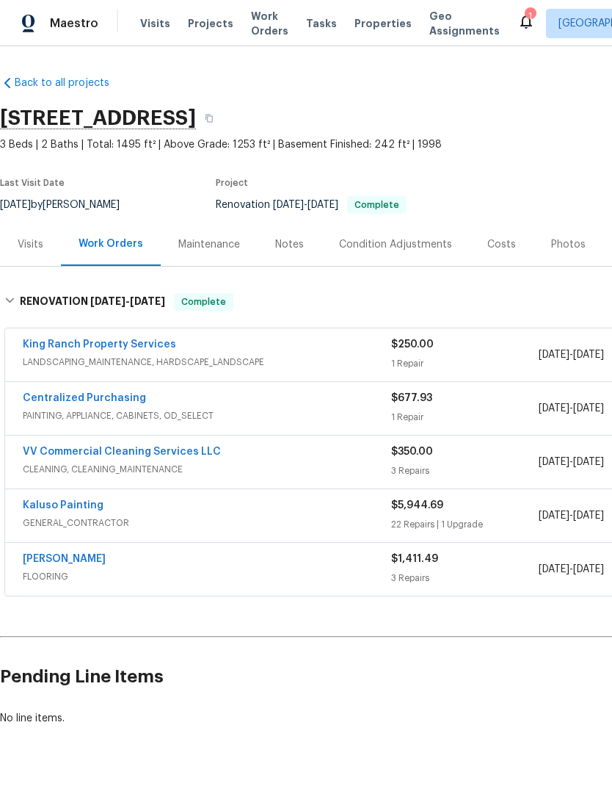
click at [154, 453] on link "VV Commercial Cleaning Services LLC" at bounding box center [122, 451] width 198 height 10
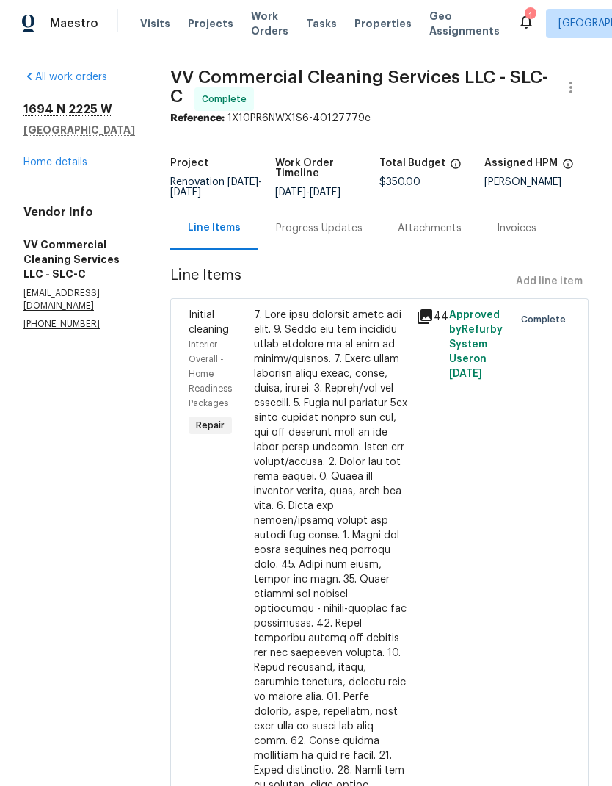
click at [373, 467] on div at bounding box center [331, 660] width 154 height 705
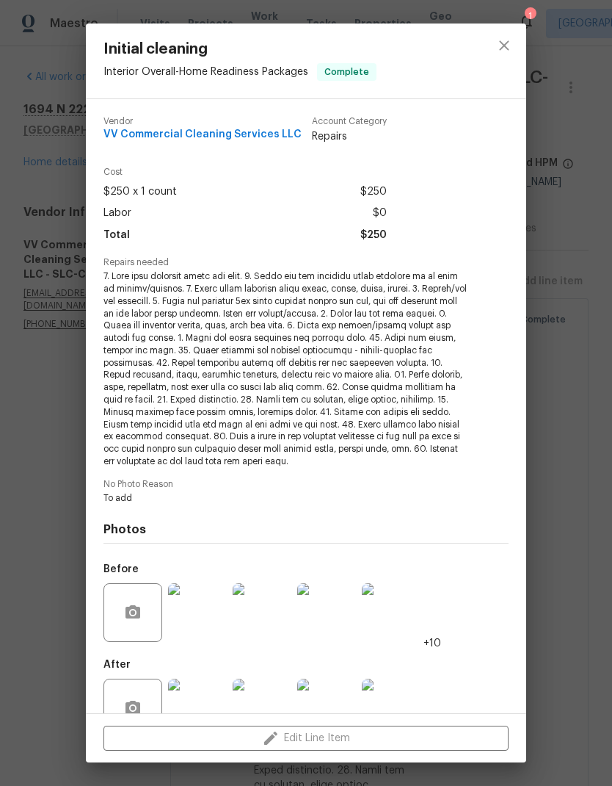
click at [214, 687] on img at bounding box center [197, 707] width 59 height 59
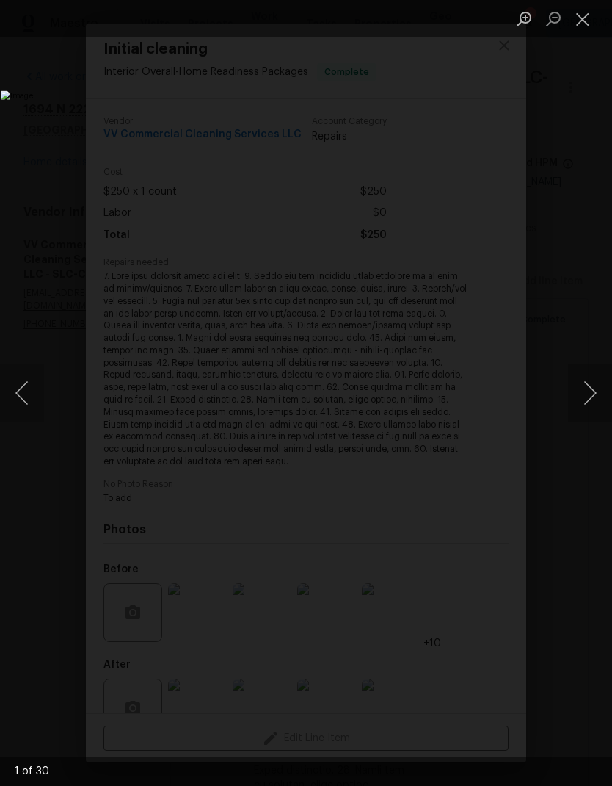
click at [590, 396] on button "Next image" at bounding box center [590, 392] width 44 height 59
click at [591, 392] on button "Next image" at bounding box center [590, 392] width 44 height 59
click at [592, 389] on button "Next image" at bounding box center [590, 392] width 44 height 59
click at [590, 390] on button "Next image" at bounding box center [590, 392] width 44 height 59
click at [588, 394] on button "Next image" at bounding box center [590, 392] width 44 height 59
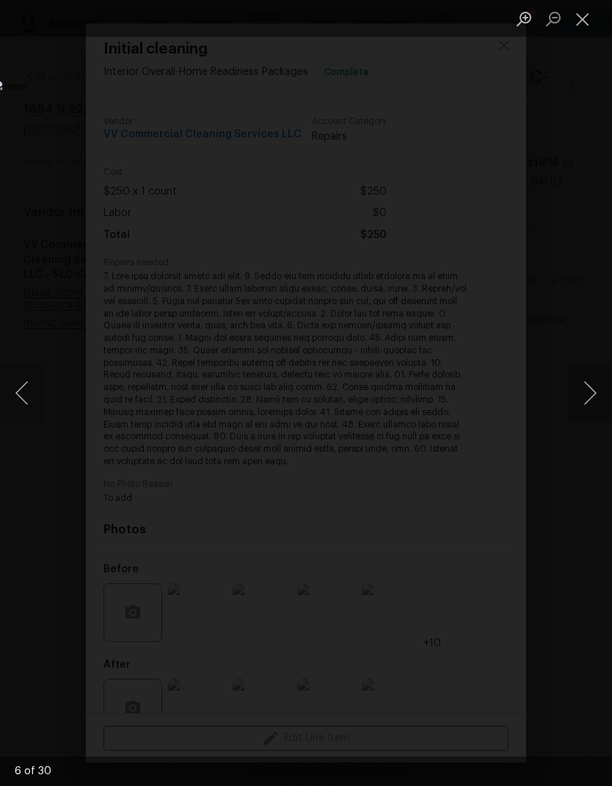
click at [591, 392] on button "Next image" at bounding box center [590, 392] width 44 height 59
click at [586, 394] on button "Next image" at bounding box center [590, 392] width 44 height 59
click at [590, 391] on button "Next image" at bounding box center [590, 392] width 44 height 59
click at [589, 392] on button "Next image" at bounding box center [590, 392] width 44 height 59
click at [587, 390] on button "Next image" at bounding box center [590, 392] width 44 height 59
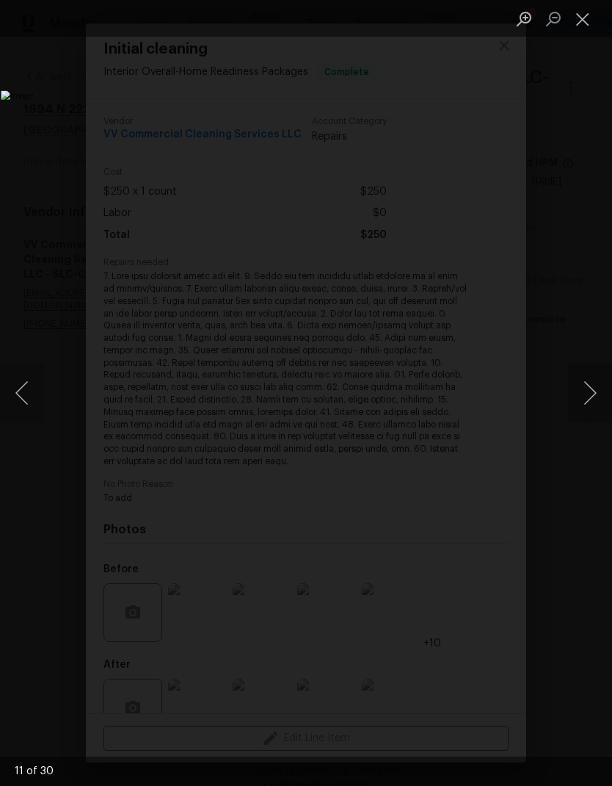
click at [587, 387] on button "Next image" at bounding box center [590, 392] width 44 height 59
click at [584, 384] on button "Next image" at bounding box center [590, 392] width 44 height 59
click at [586, 382] on button "Next image" at bounding box center [590, 392] width 44 height 59
click at [587, 380] on button "Next image" at bounding box center [590, 392] width 44 height 59
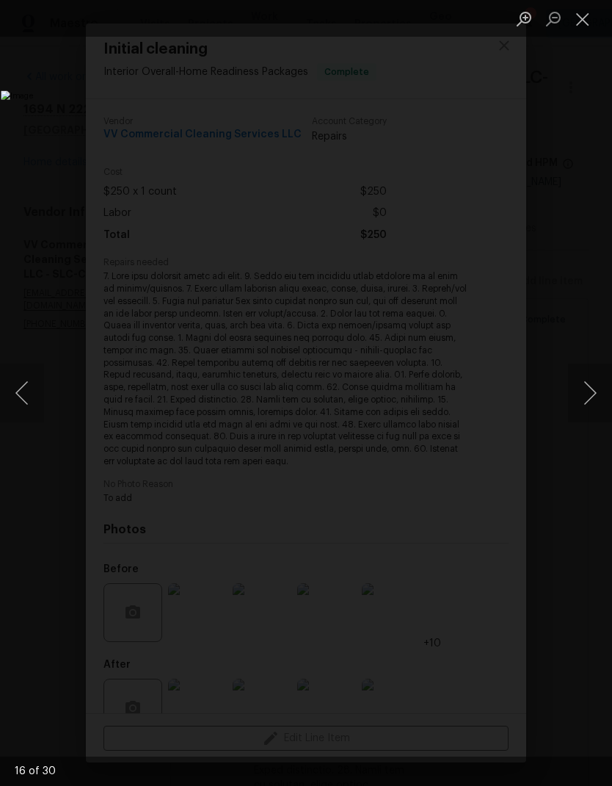
click at [587, 387] on button "Next image" at bounding box center [590, 392] width 44 height 59
click at [587, 388] on button "Next image" at bounding box center [590, 392] width 44 height 59
click at [586, 390] on button "Next image" at bounding box center [590, 392] width 44 height 59
click at [588, 387] on button "Next image" at bounding box center [590, 392] width 44 height 59
click at [588, 391] on button "Next image" at bounding box center [590, 392] width 44 height 59
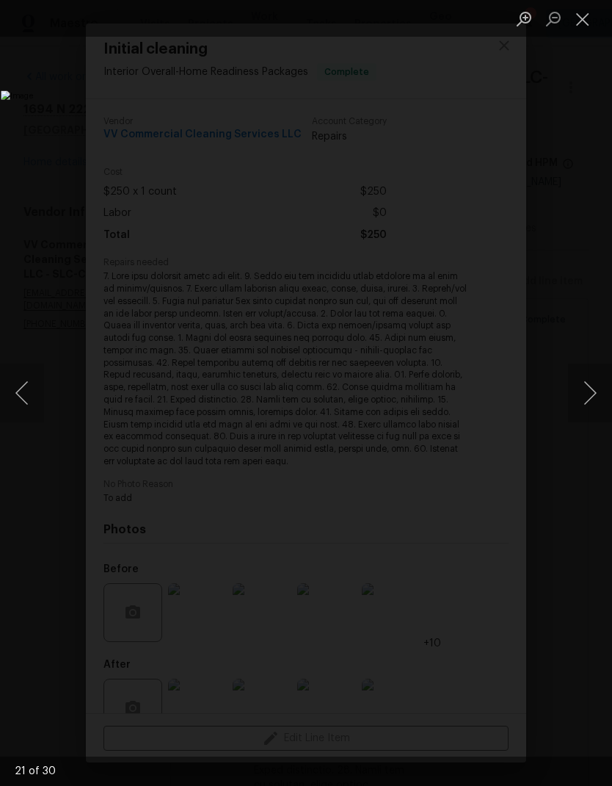
click at [581, 394] on button "Next image" at bounding box center [590, 392] width 44 height 59
click at [583, 415] on button "Next image" at bounding box center [590, 392] width 44 height 59
click at [582, 414] on button "Next image" at bounding box center [590, 392] width 44 height 59
click at [584, 379] on button "Next image" at bounding box center [590, 392] width 44 height 59
click at [577, 378] on button "Next image" at bounding box center [590, 392] width 44 height 59
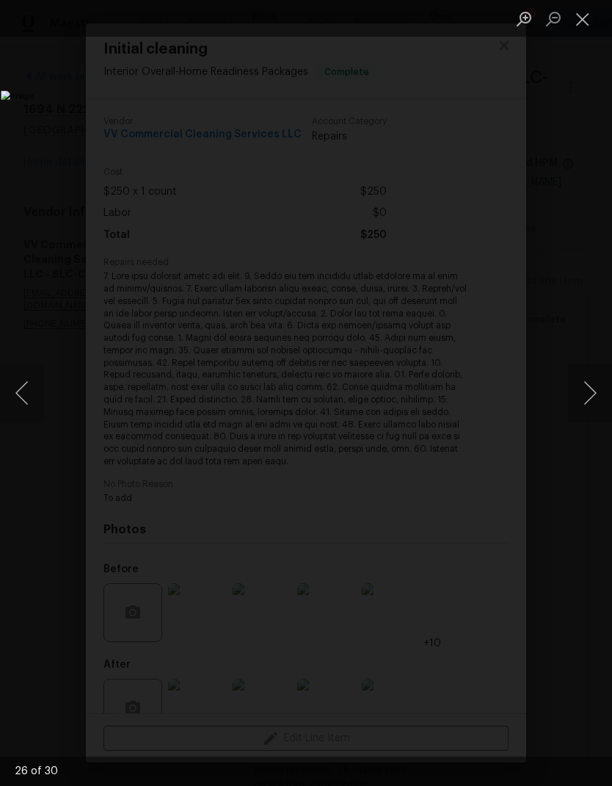
click at [579, 370] on button "Next image" at bounding box center [590, 392] width 44 height 59
click at [584, 20] on button "Close lightbox" at bounding box center [582, 19] width 29 height 26
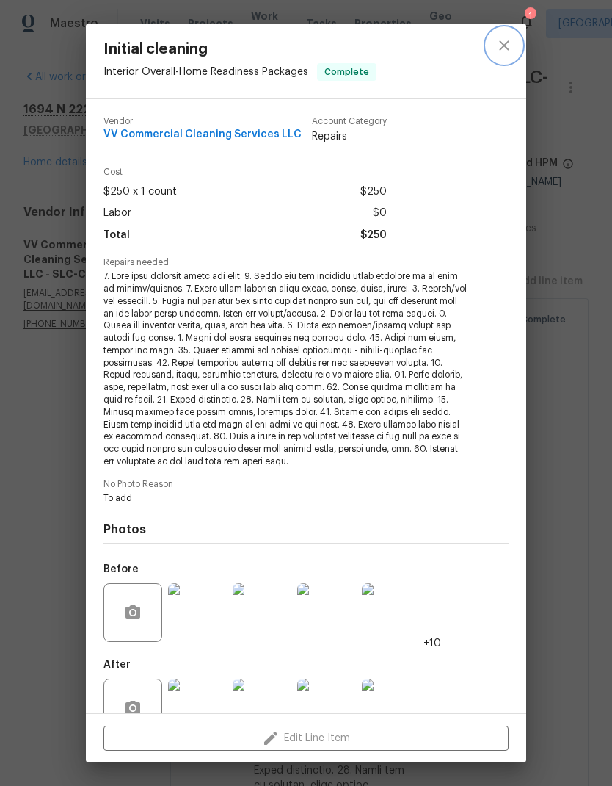
click at [507, 46] on icon "close" at bounding box center [505, 46] width 18 height 18
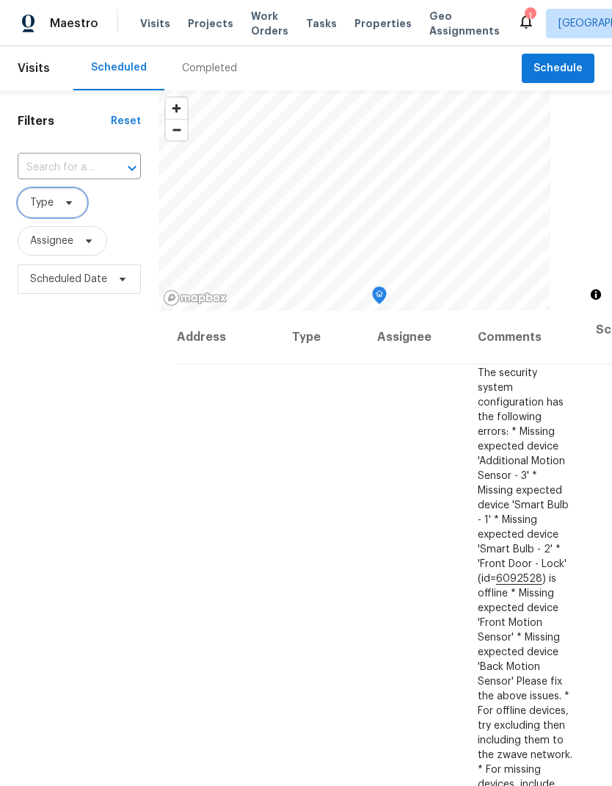
click at [73, 198] on icon at bounding box center [69, 203] width 12 height 12
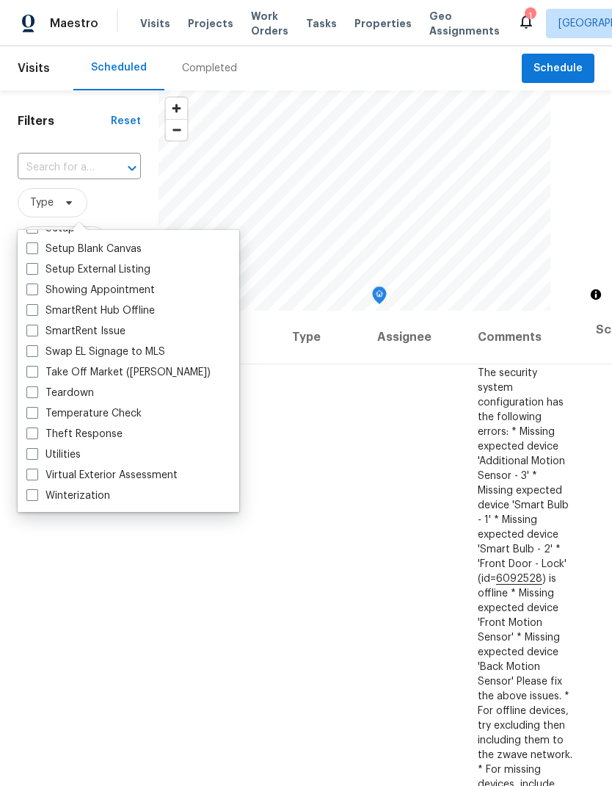
scroll to position [1248, 0]
click at [31, 398] on label "Teardown" at bounding box center [60, 392] width 68 height 15
click at [31, 395] on input "Teardown" at bounding box center [31, 390] width 10 height 10
checkbox input "true"
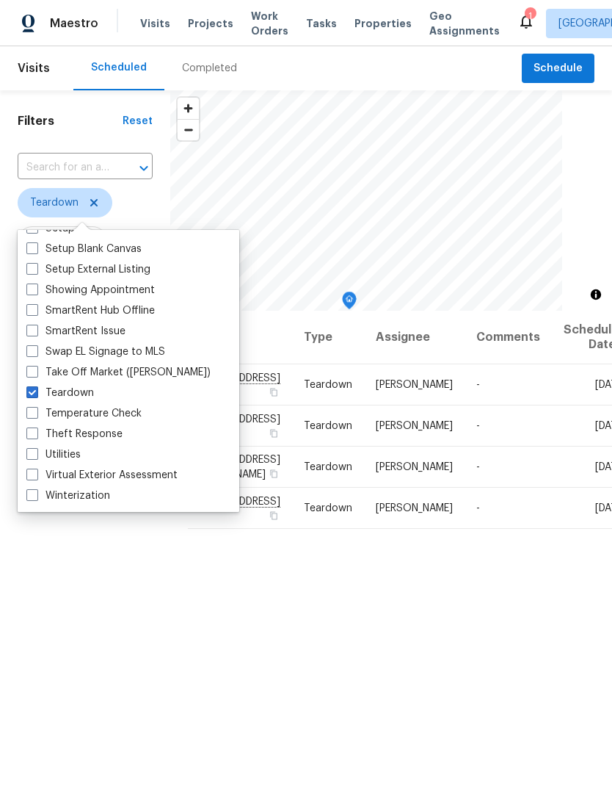
click at [81, 598] on div "Filters Reset ​ Teardown Assignee Scheduled Date" at bounding box center [85, 514] width 170 height 849
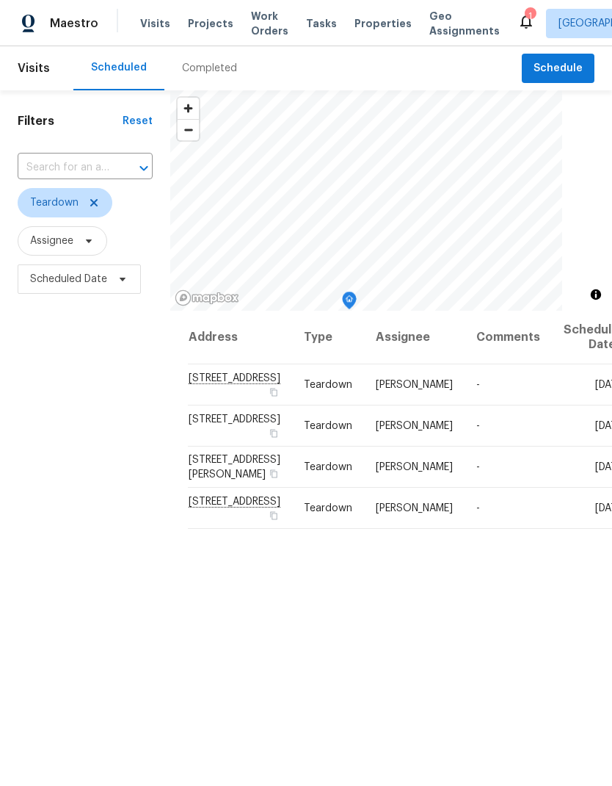
click at [0, 0] on icon at bounding box center [0, 0] width 0 height 0
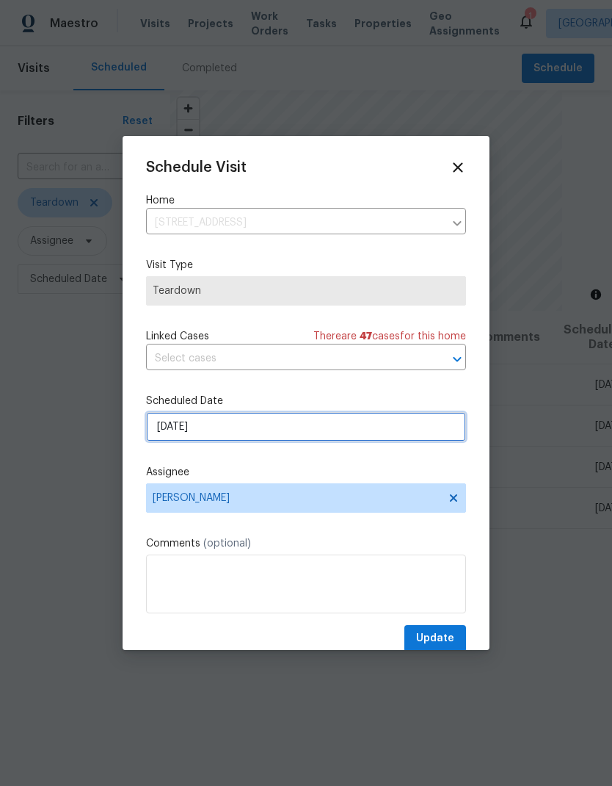
click at [313, 432] on input "9/30/2025" at bounding box center [306, 426] width 320 height 29
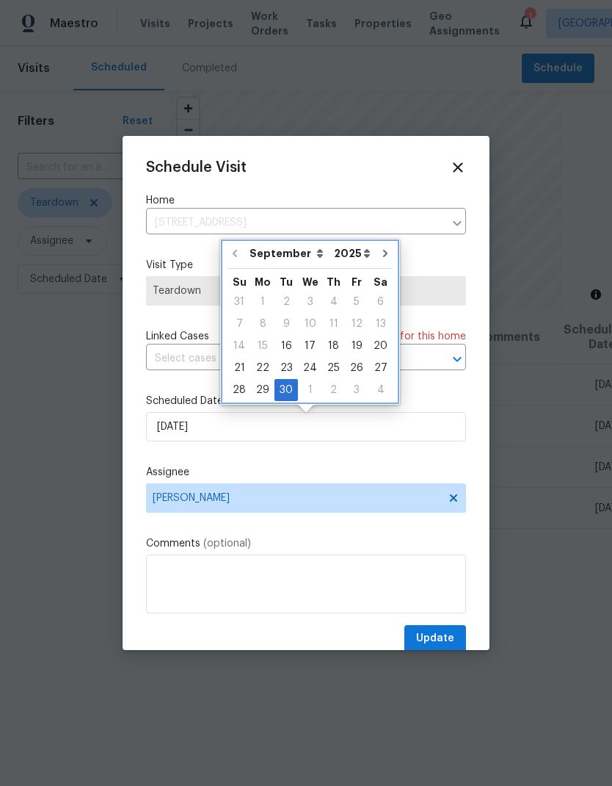
click at [379, 260] on button "Go to next month" at bounding box center [385, 253] width 22 height 29
type input "10/30/2025"
select select "9"
click at [236, 253] on icon "Go to previous month" at bounding box center [234, 253] width 12 height 12
type input "9/30/2025"
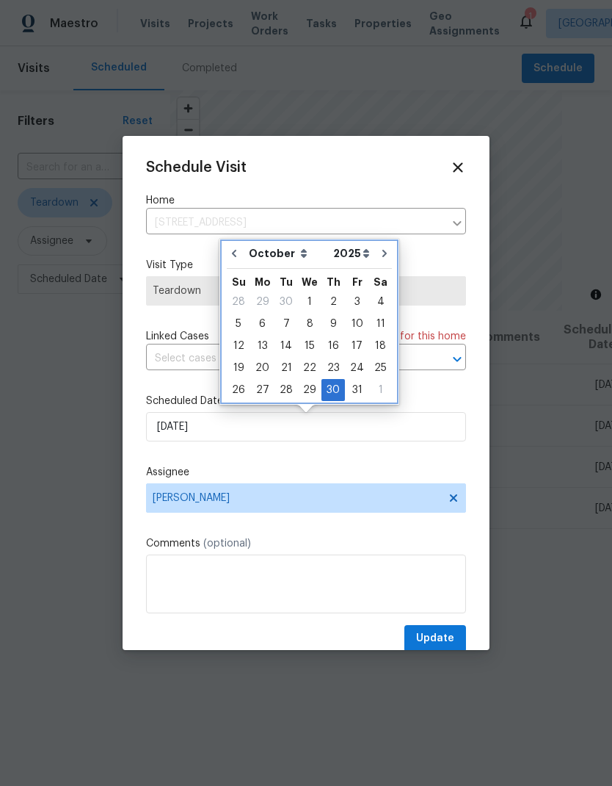
select select "8"
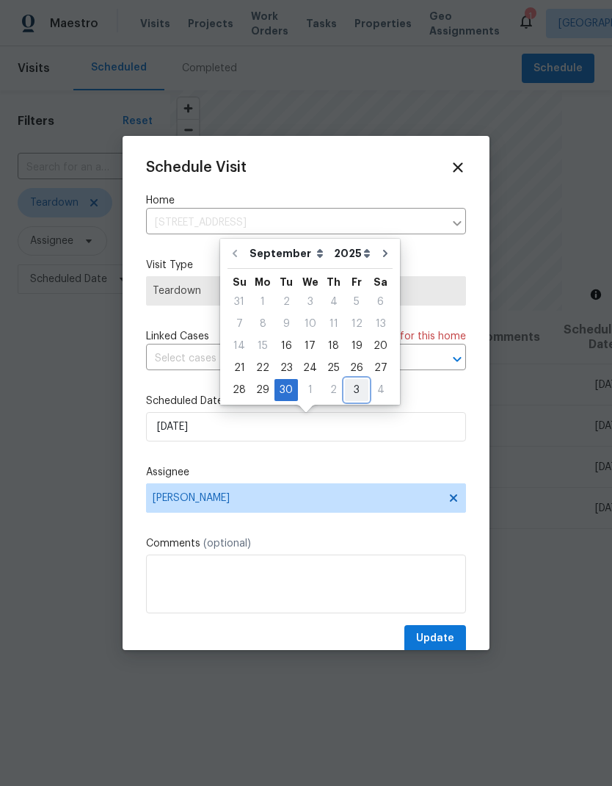
click at [349, 396] on div "3" at bounding box center [356, 390] width 23 height 21
type input "10/3/2025"
select select "9"
click at [452, 401] on label "Scheduled Date" at bounding box center [306, 401] width 320 height 15
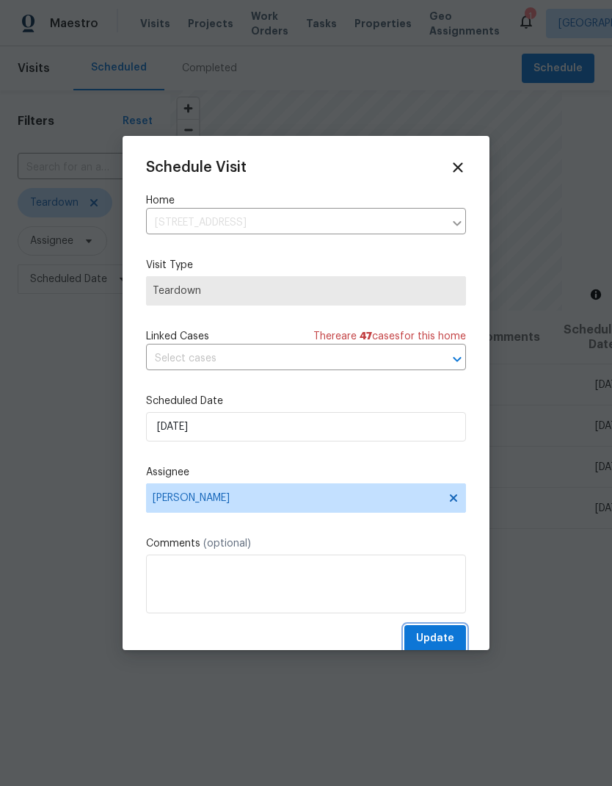
click at [449, 648] on span "Update" at bounding box center [435, 638] width 38 height 18
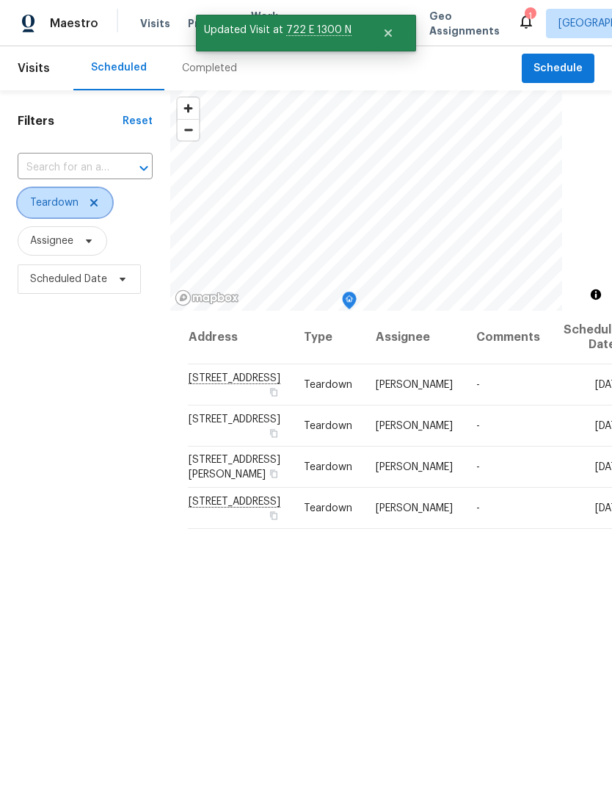
click at [94, 201] on icon at bounding box center [94, 203] width 12 height 12
